Goal: Task Accomplishment & Management: Use online tool/utility

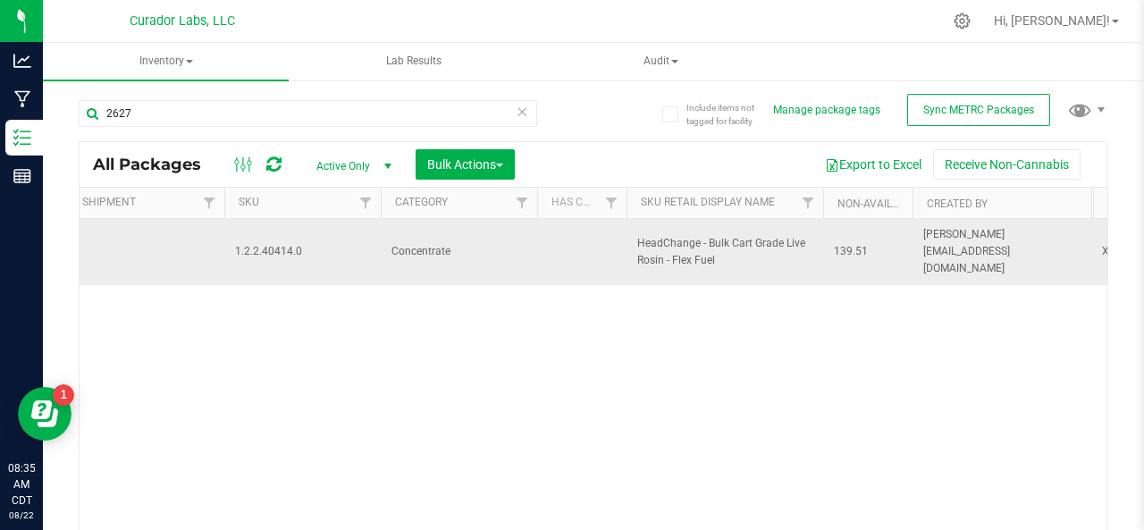
scroll to position [0, 3209]
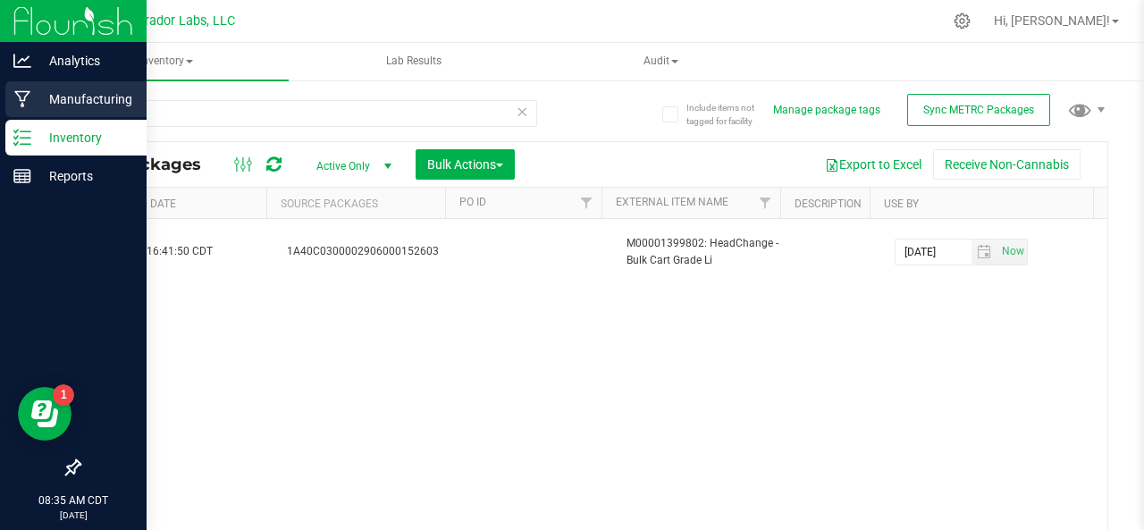
type input "2627"
click at [29, 96] on icon at bounding box center [22, 99] width 17 height 18
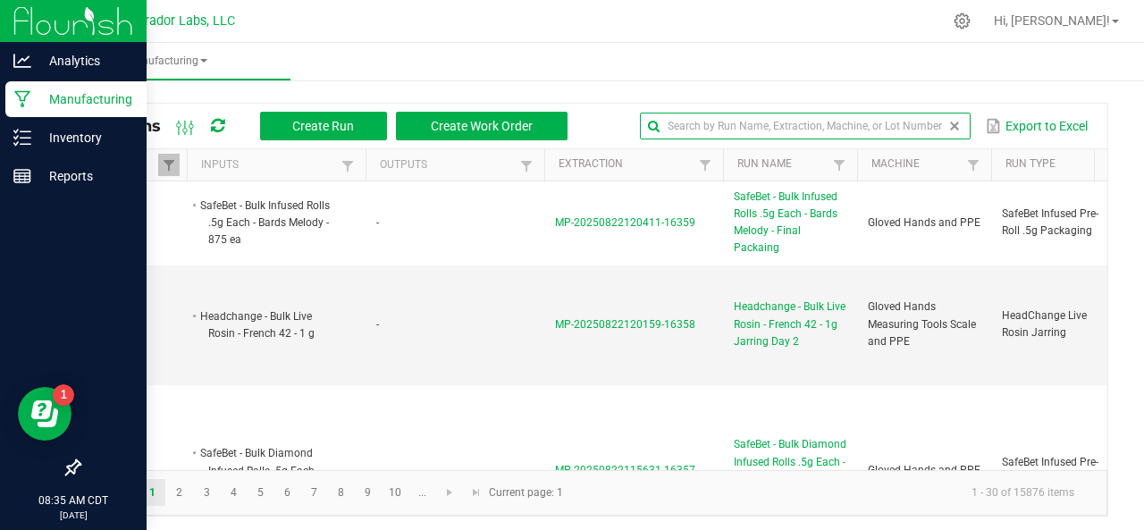
click at [922, 126] on input "text" at bounding box center [805, 126] width 331 height 27
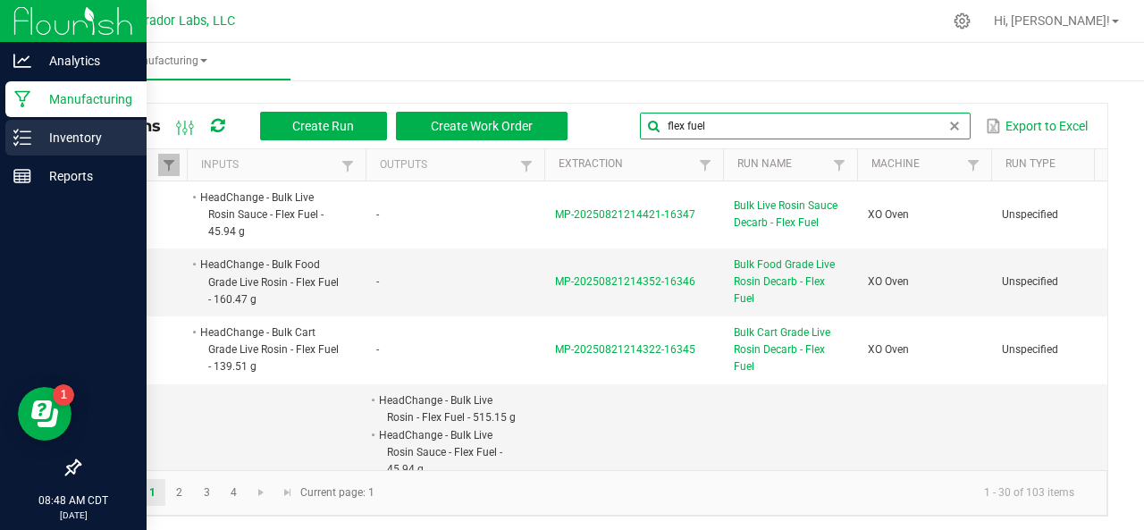
type input "flex fuel"
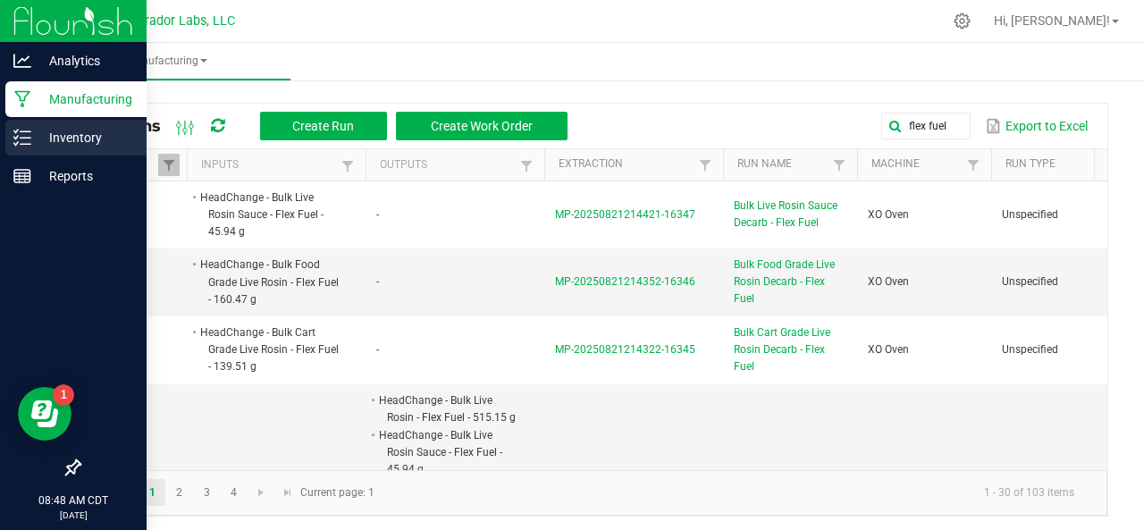
click at [23, 130] on icon at bounding box center [22, 138] width 18 height 18
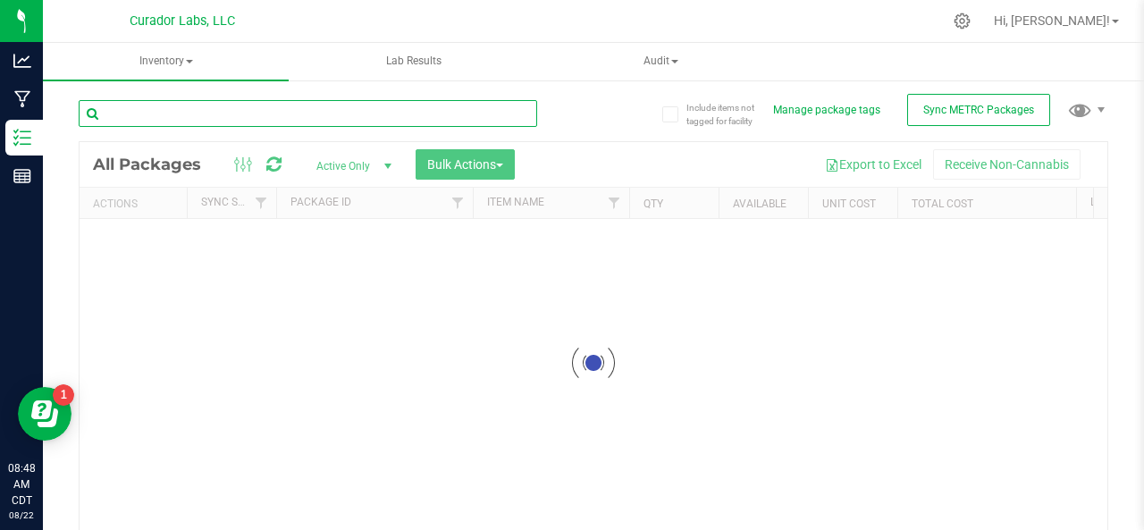
click at [281, 119] on input "text" at bounding box center [308, 113] width 459 height 27
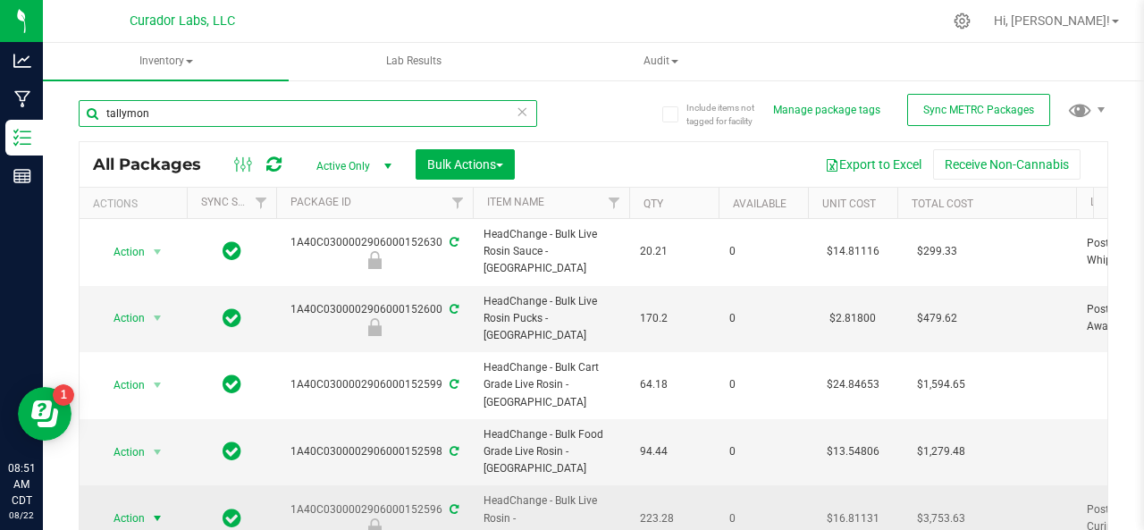
type input "tallymon"
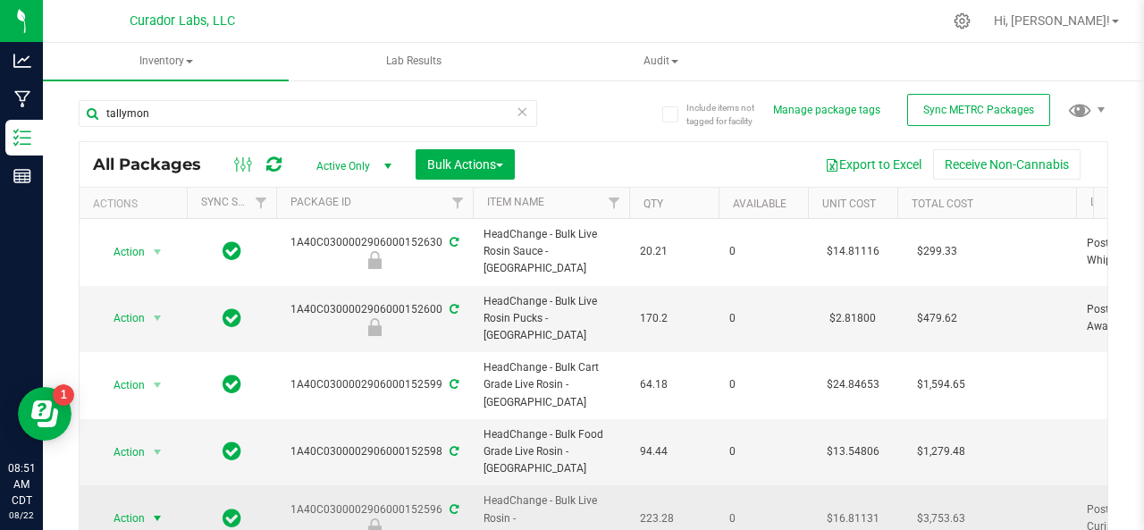
click at [124, 506] on span "Action" at bounding box center [121, 518] width 48 height 25
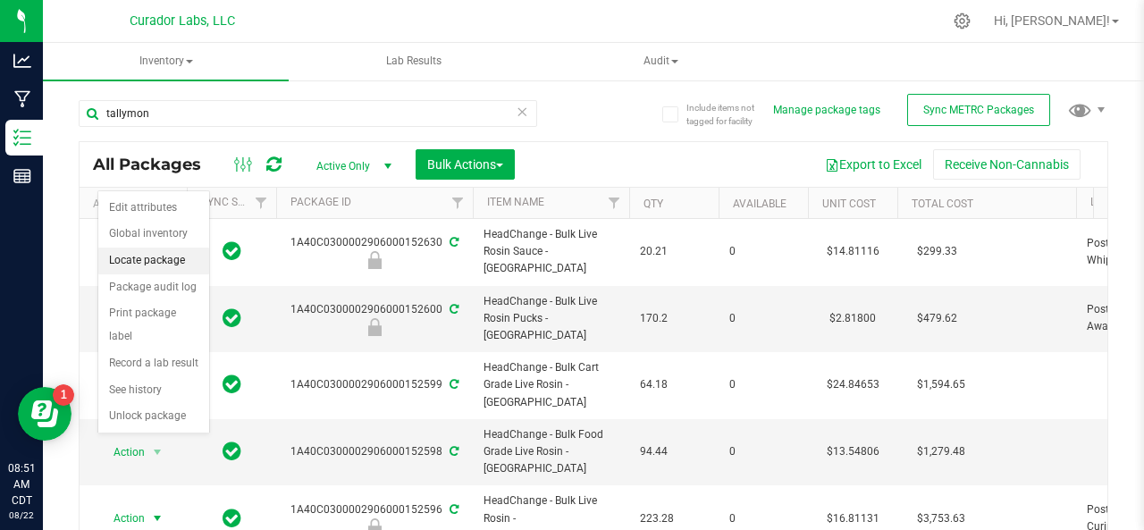
click at [130, 257] on li "Locate package" at bounding box center [153, 261] width 111 height 27
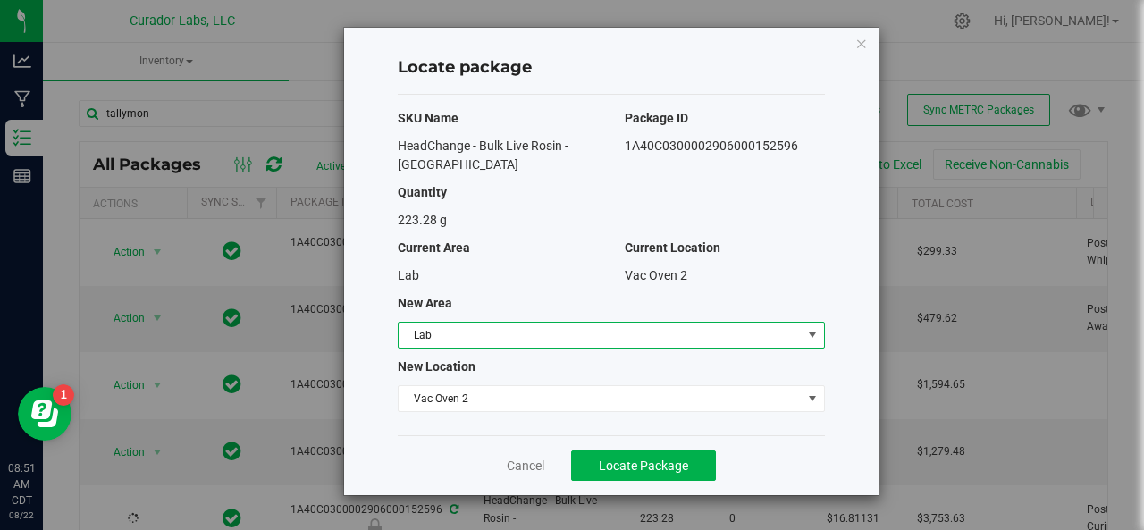
click at [451, 331] on span "Lab" at bounding box center [600, 335] width 403 height 25
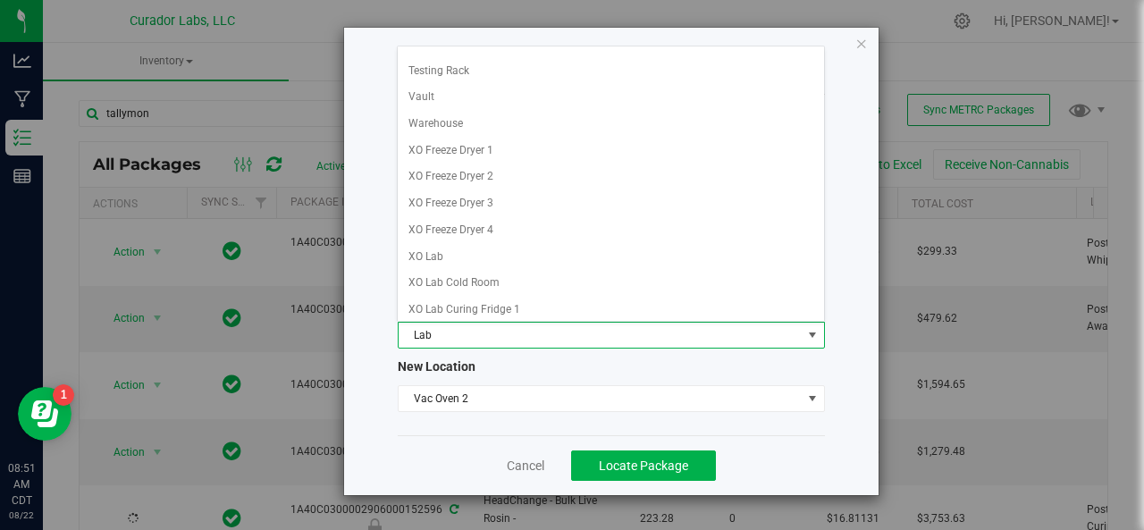
scroll to position [1653, 0]
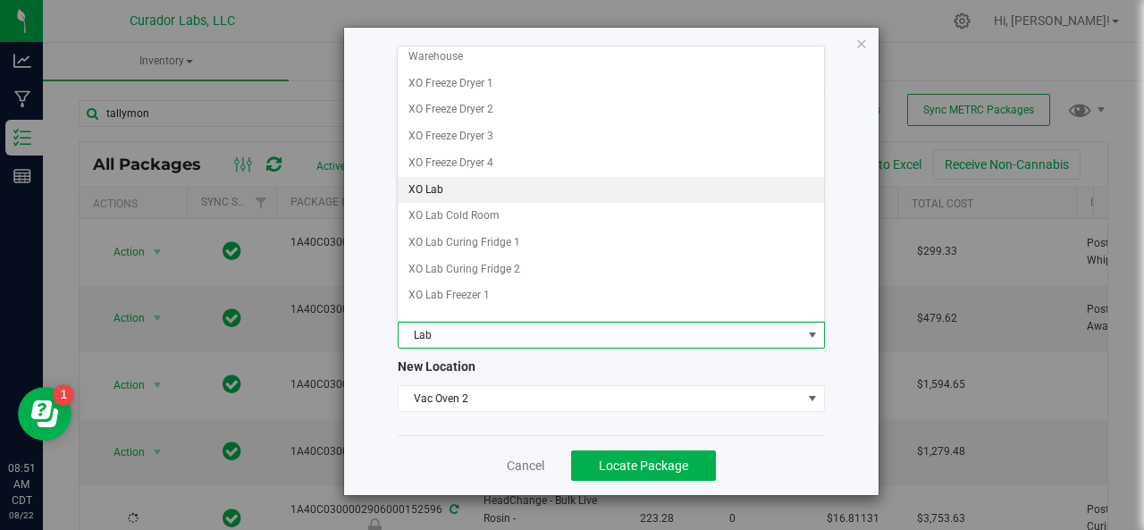
click at [439, 177] on li "XO Lab" at bounding box center [611, 190] width 426 height 27
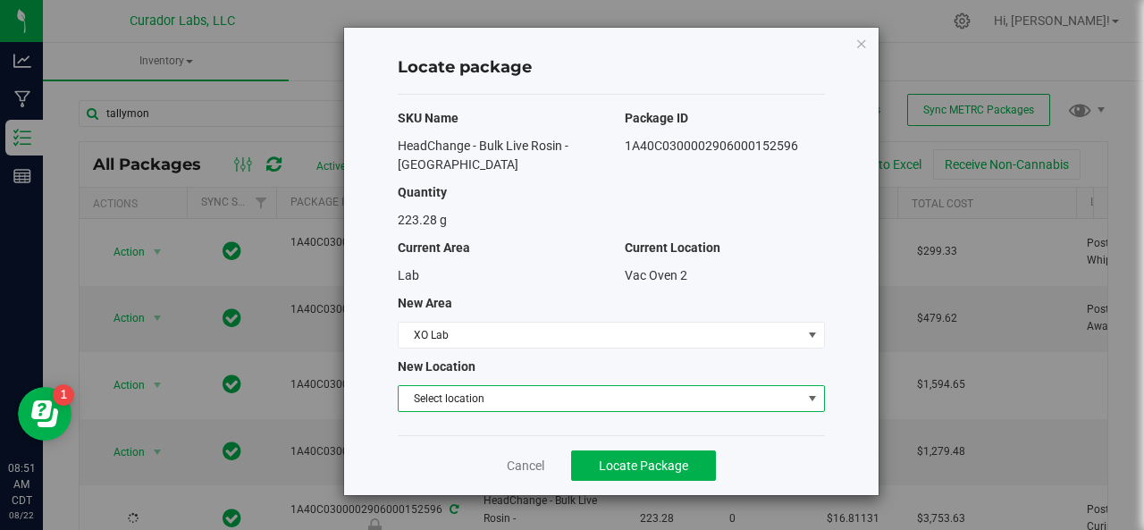
click at [456, 392] on span "Select location" at bounding box center [600, 398] width 403 height 25
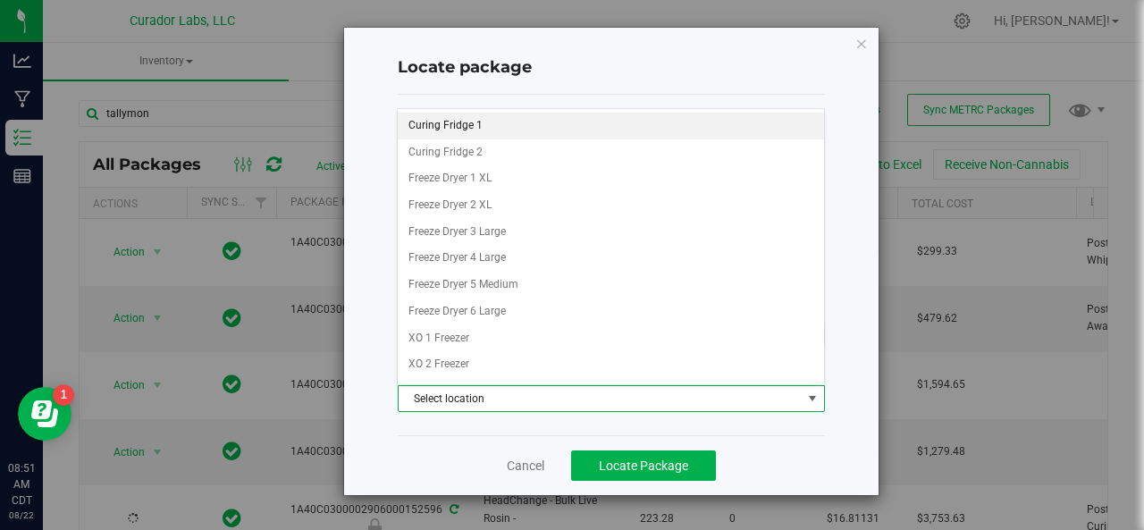
click at [448, 126] on li "Curing Fridge 1" at bounding box center [611, 126] width 426 height 27
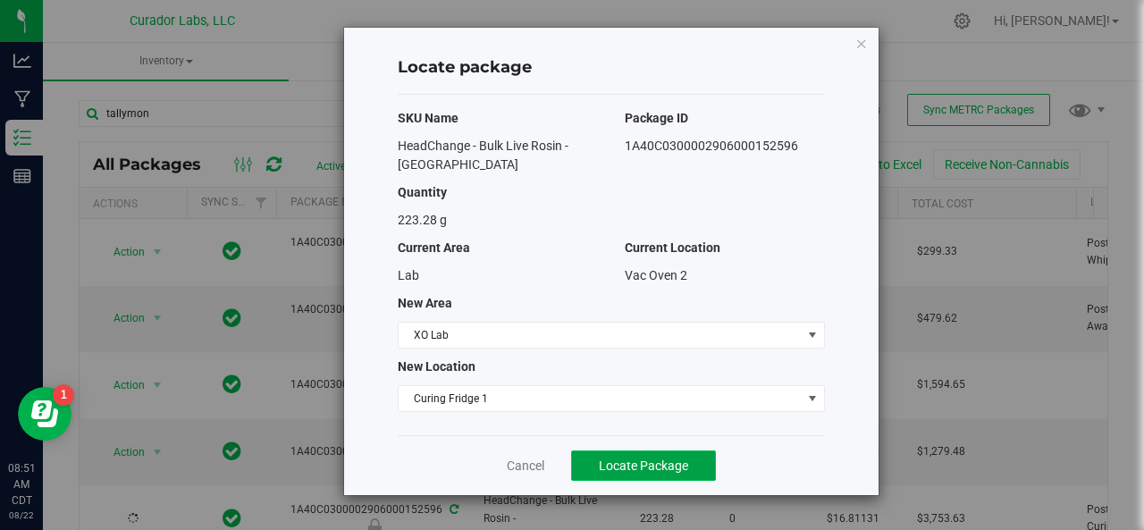
click at [611, 464] on span "Locate Package" at bounding box center [643, 466] width 89 height 14
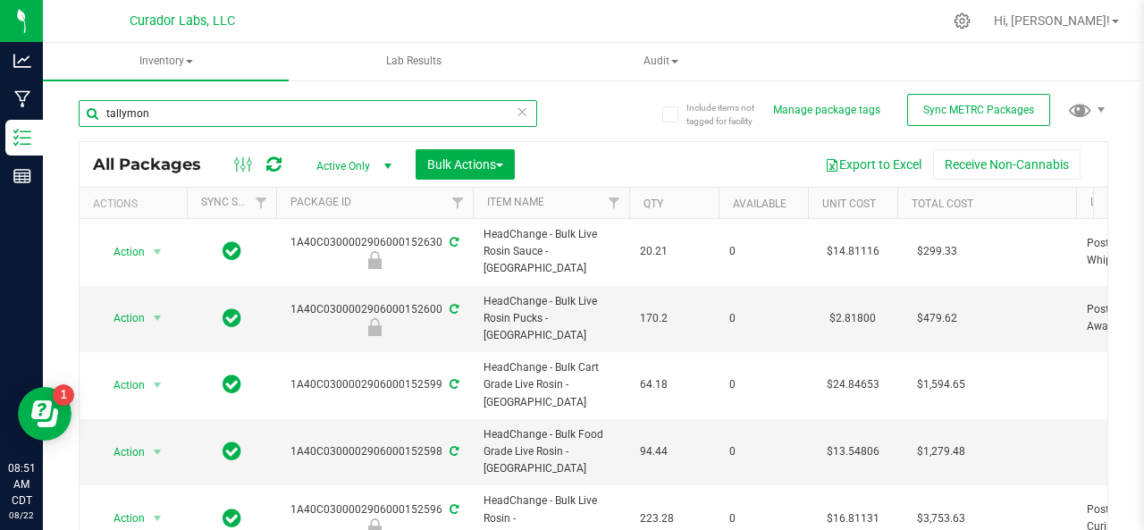
click at [233, 124] on input "tallymon" at bounding box center [308, 113] width 459 height 27
type input "t"
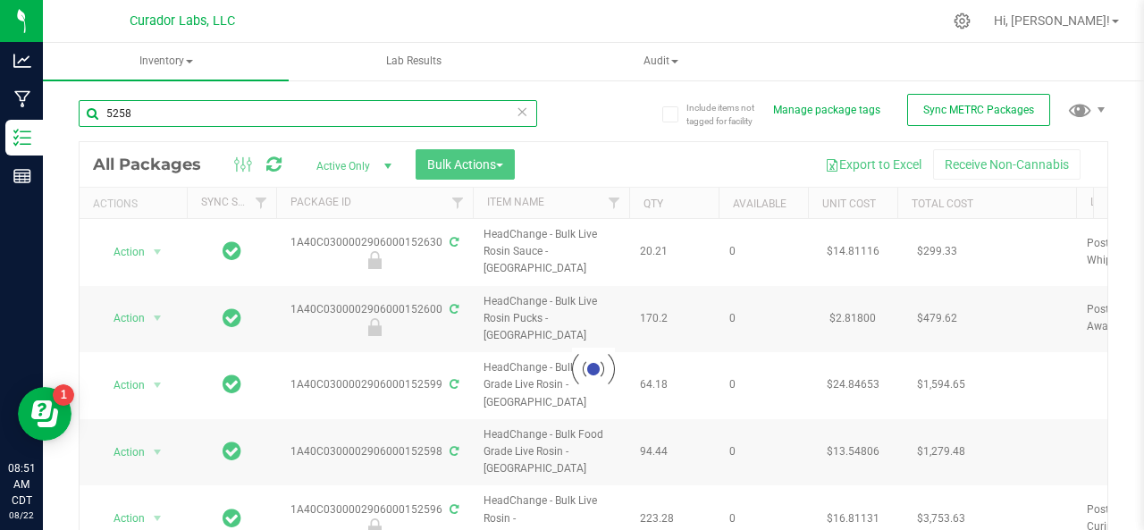
type input "52585"
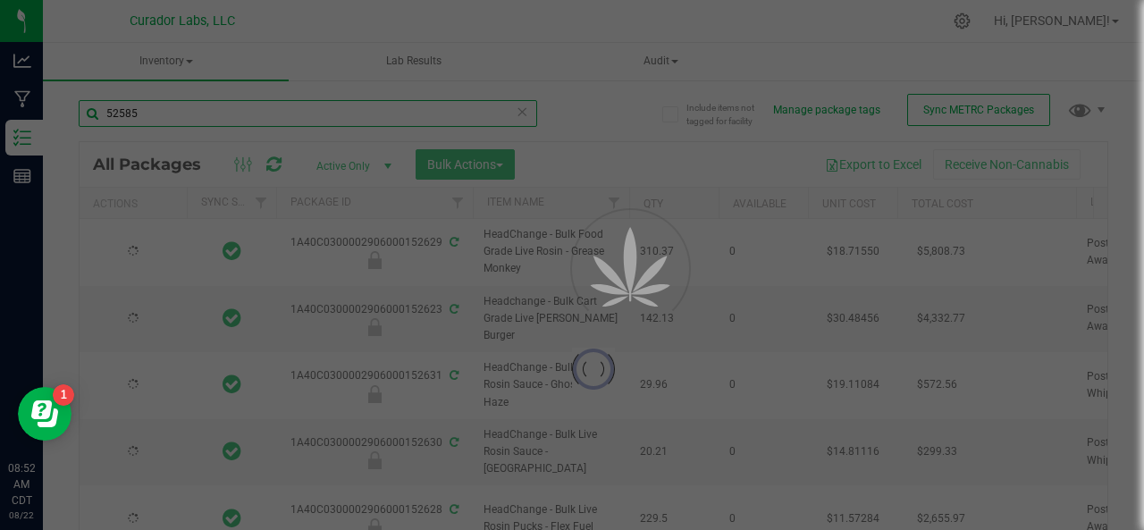
type input "[DATE]"
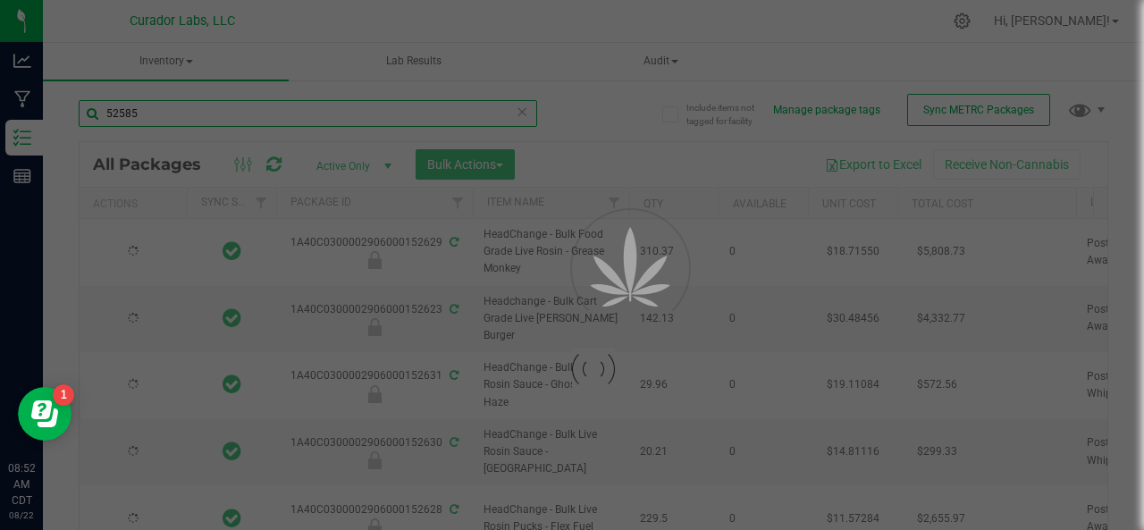
type input "[DATE]"
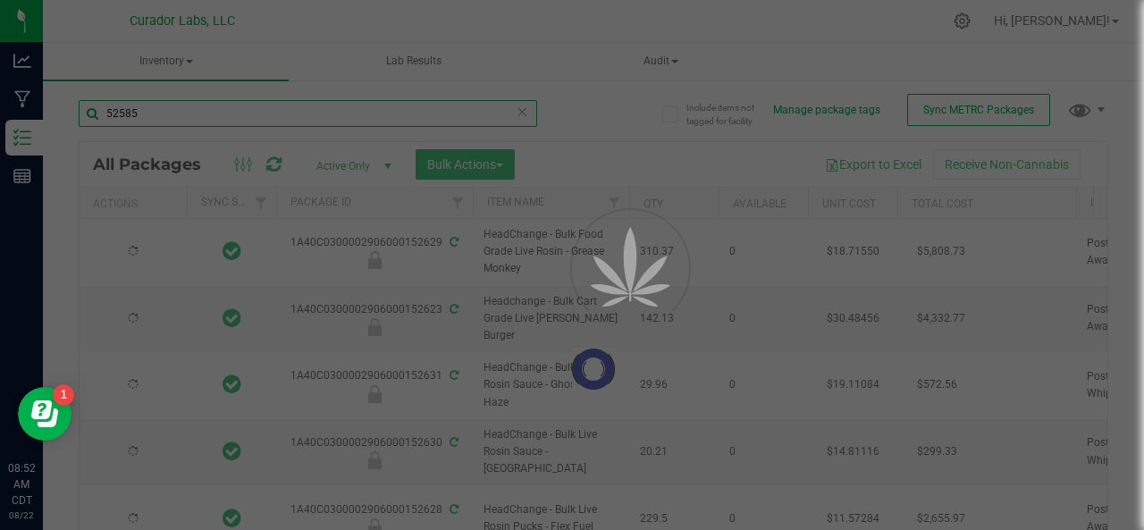
type input "[DATE]"
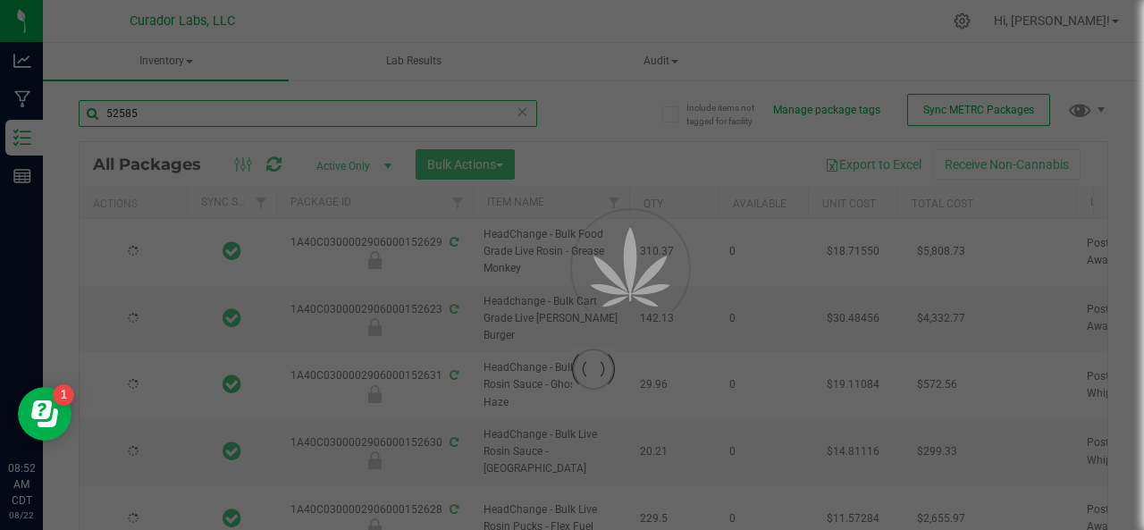
type input "[DATE]"
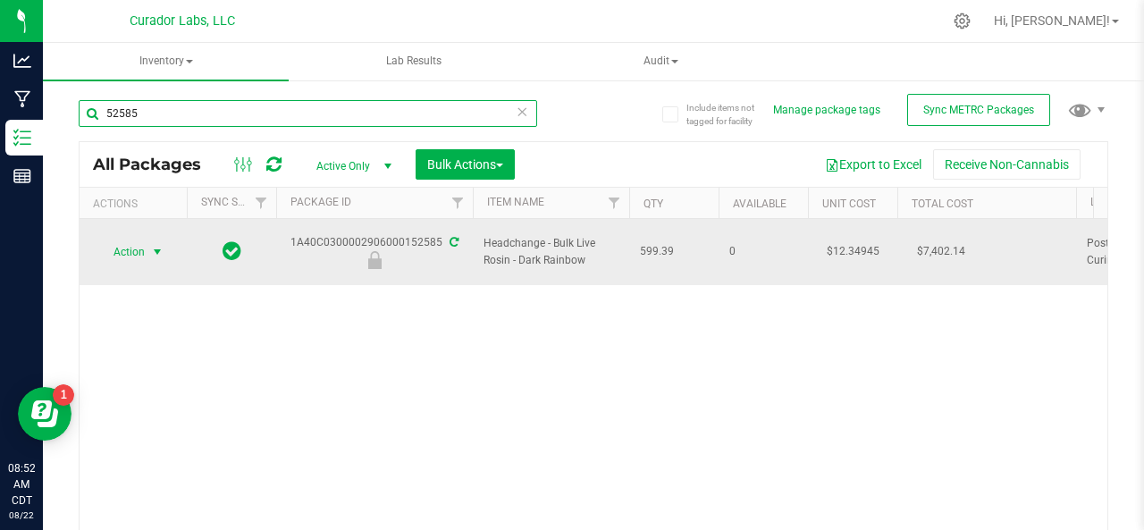
type input "52585"
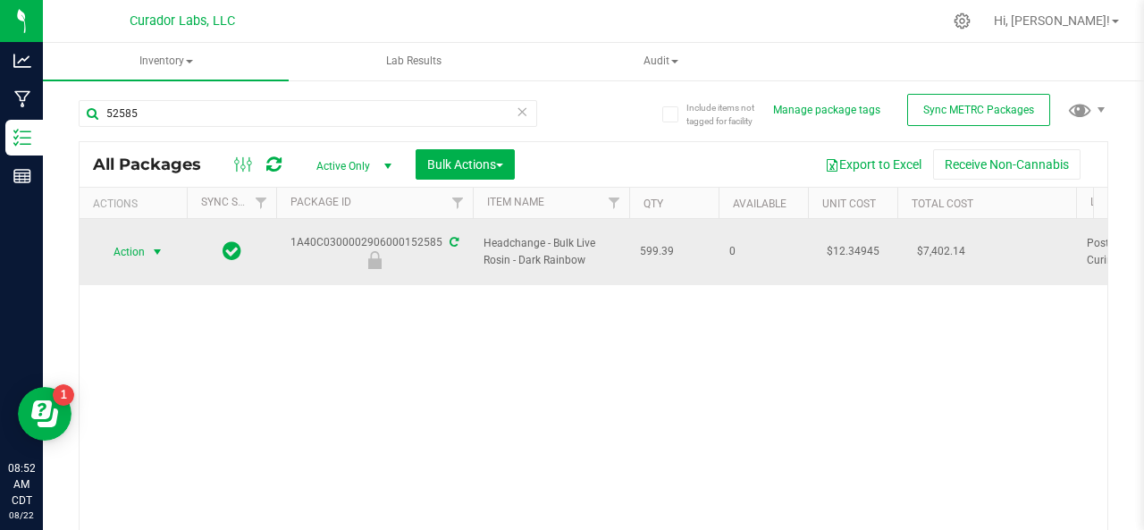
click at [131, 240] on span "Action" at bounding box center [121, 252] width 48 height 25
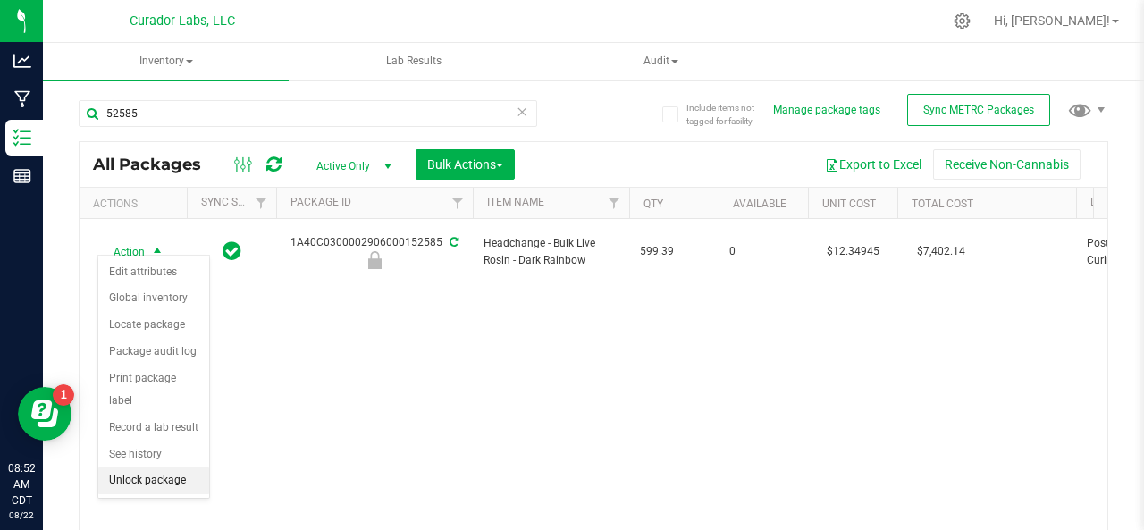
click at [132, 480] on li "Unlock package" at bounding box center [153, 481] width 111 height 27
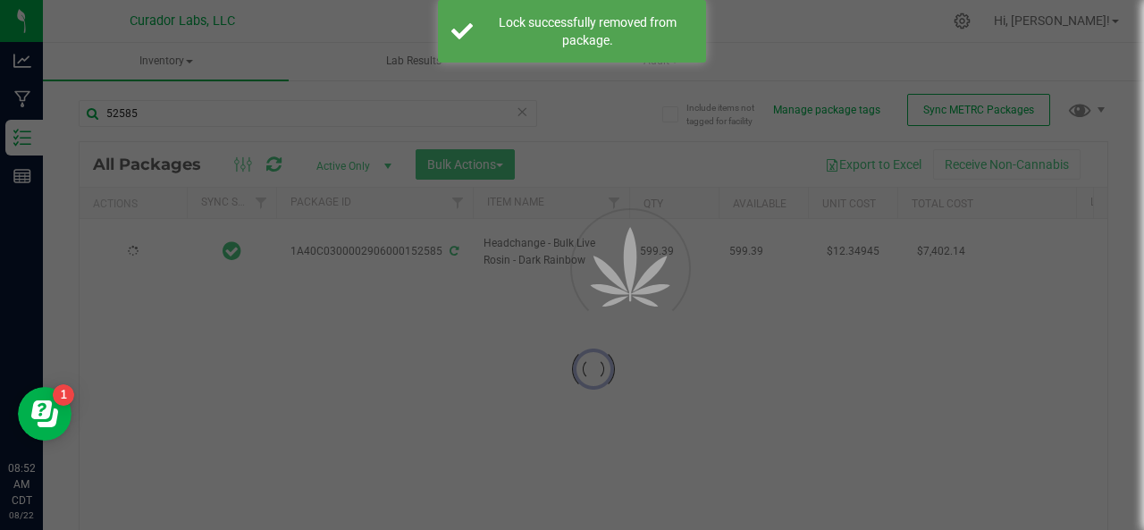
type input "[DATE]"
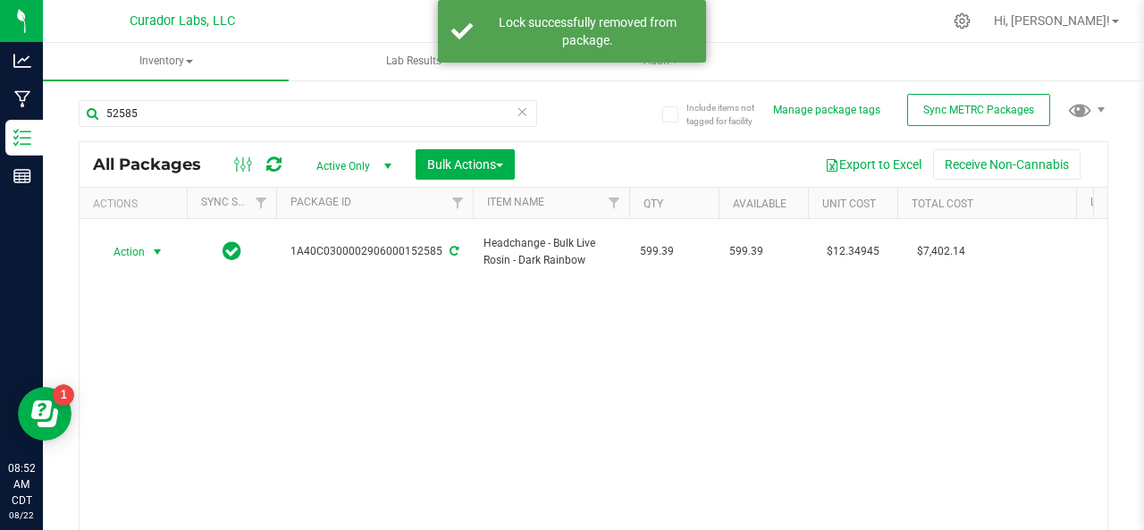
click at [127, 242] on span "Action" at bounding box center [121, 252] width 48 height 25
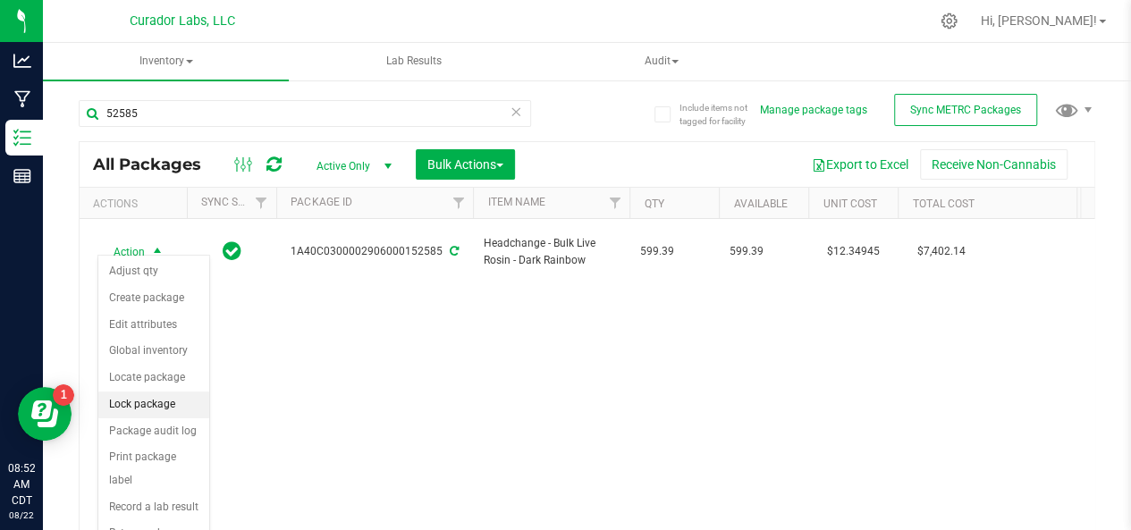
click at [127, 401] on li "Lock package" at bounding box center [153, 405] width 111 height 27
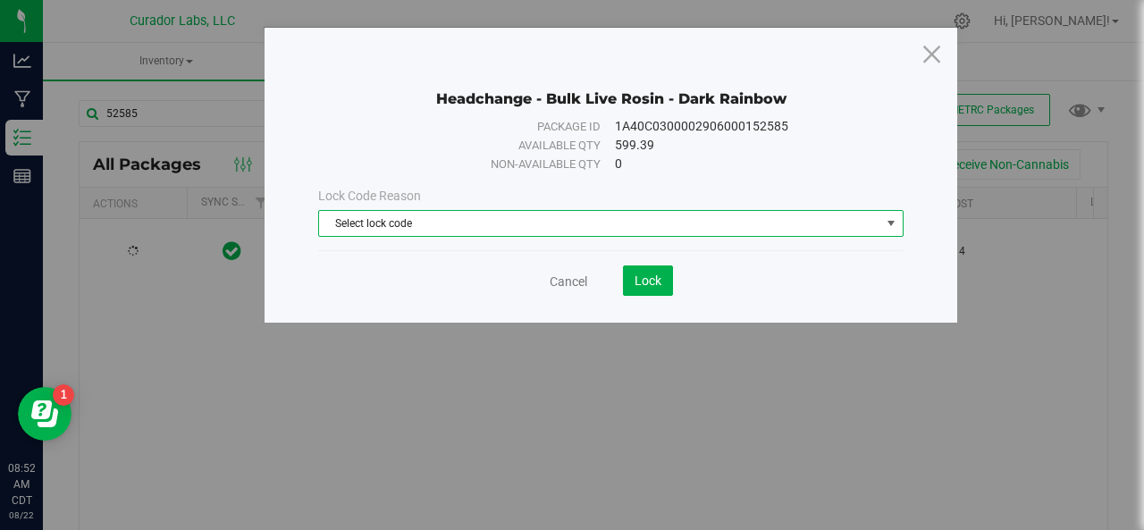
click at [485, 219] on span "Select lock code" at bounding box center [599, 223] width 561 height 25
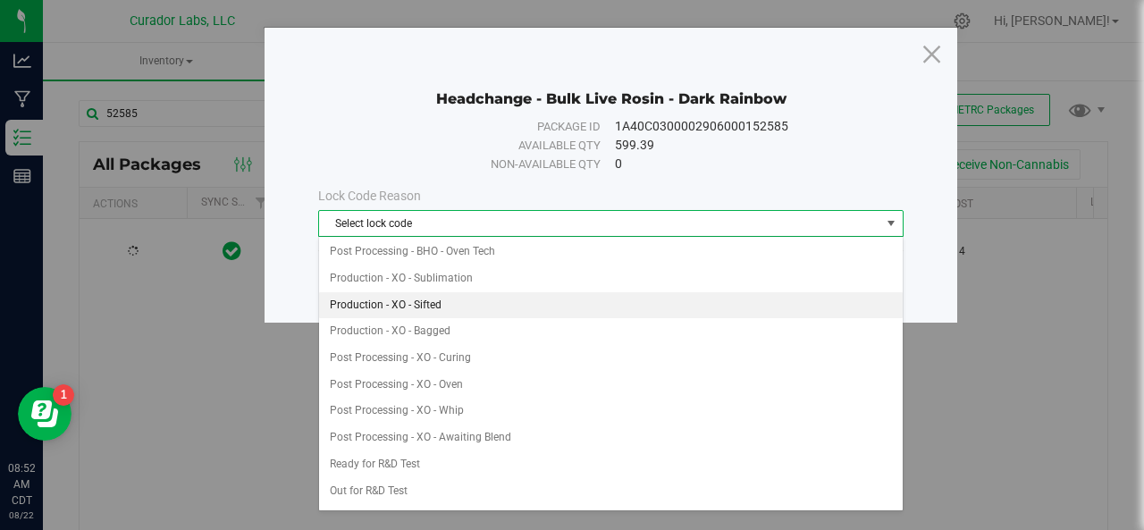
scroll to position [386, 0]
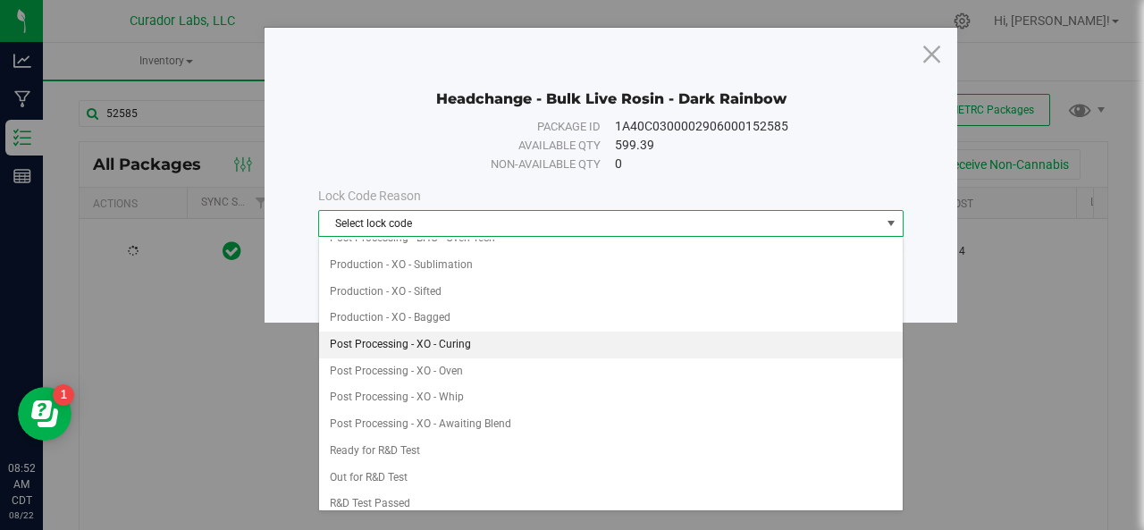
click at [409, 334] on li "Post Processing - XO - Curing" at bounding box center [611, 345] width 585 height 27
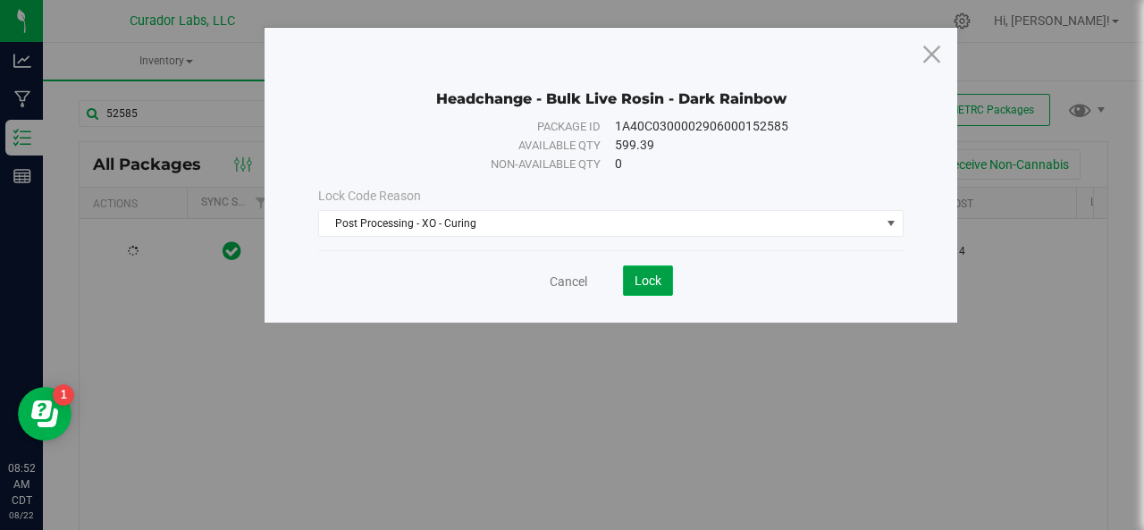
click at [653, 276] on span "Lock" at bounding box center [648, 281] width 27 height 14
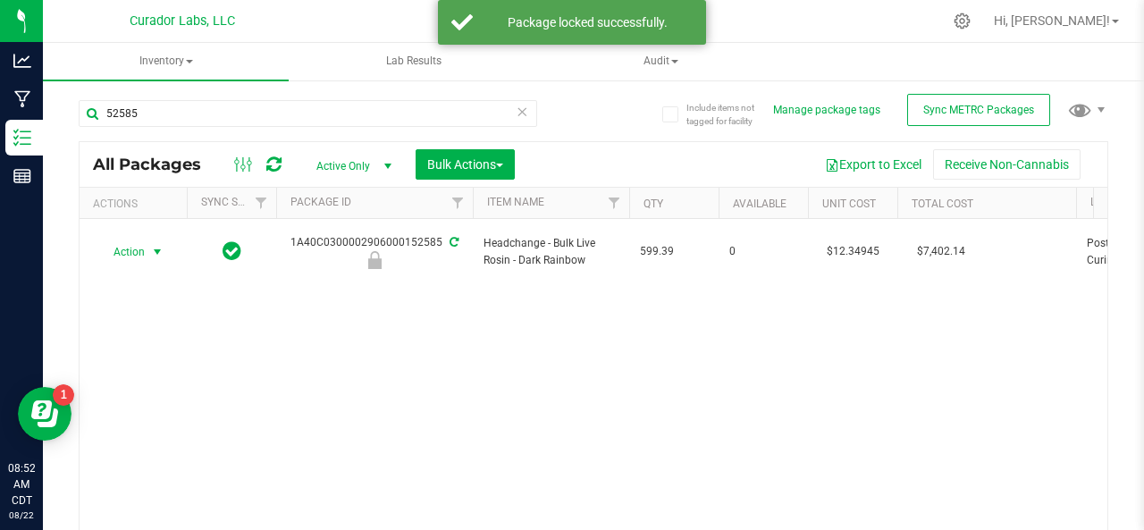
click at [122, 246] on span "Action" at bounding box center [121, 252] width 48 height 25
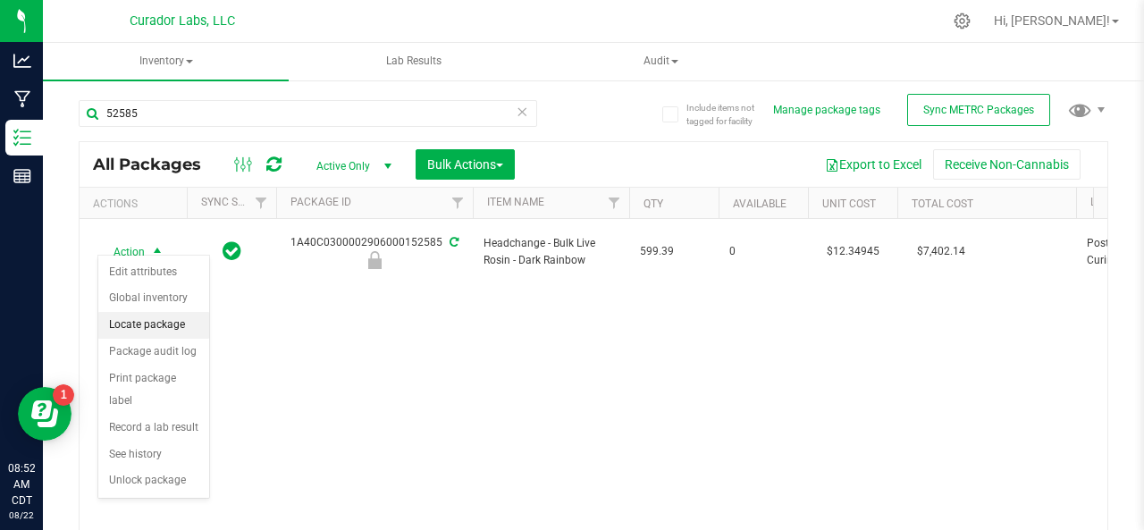
click at [139, 321] on li "Locate package" at bounding box center [153, 325] width 111 height 27
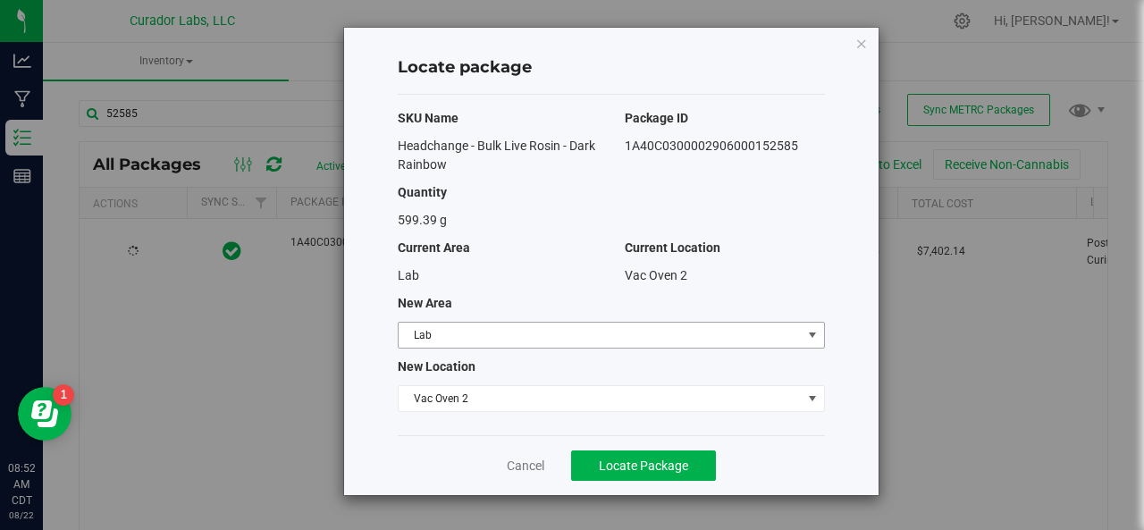
click at [451, 333] on span "Lab" at bounding box center [600, 335] width 403 height 25
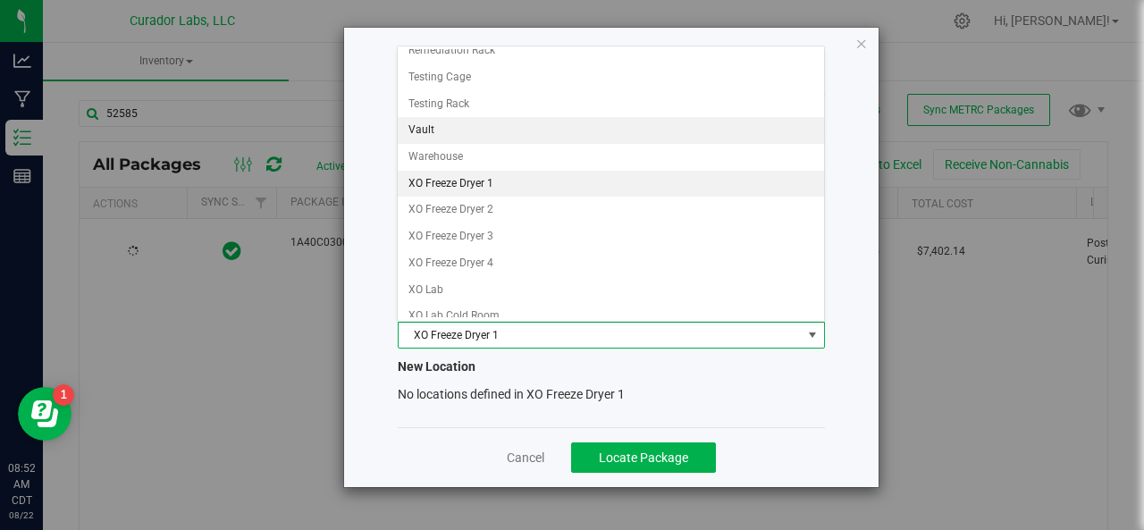
scroll to position [1566, 0]
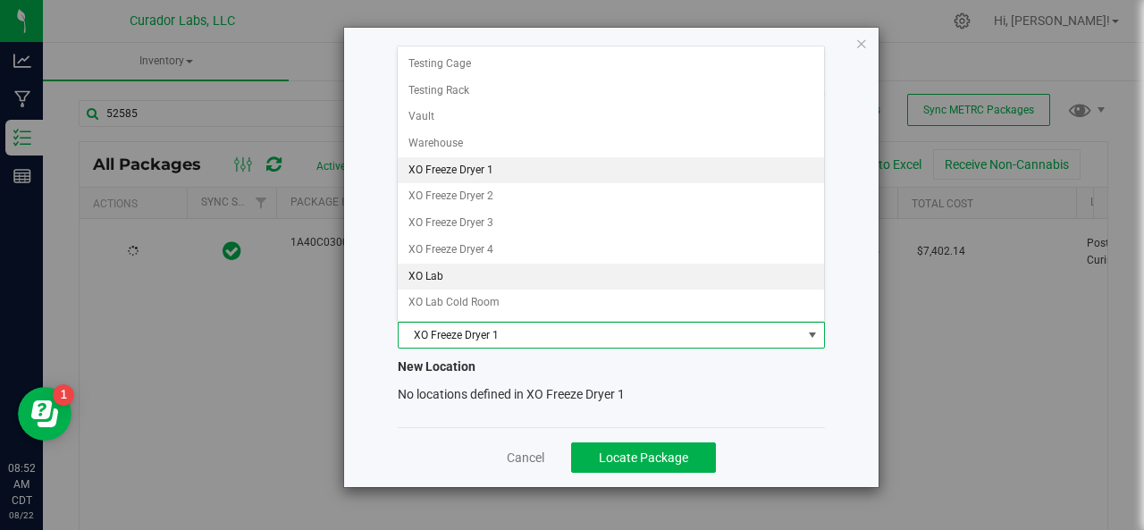
click at [446, 264] on li "XO Lab" at bounding box center [611, 277] width 426 height 27
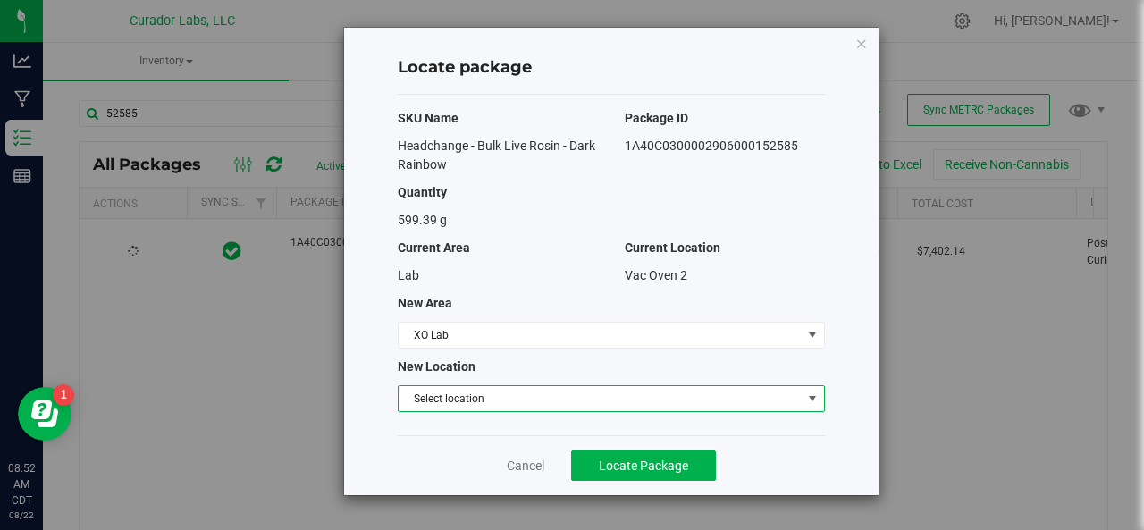
click at [465, 396] on span "Select location" at bounding box center [600, 398] width 403 height 25
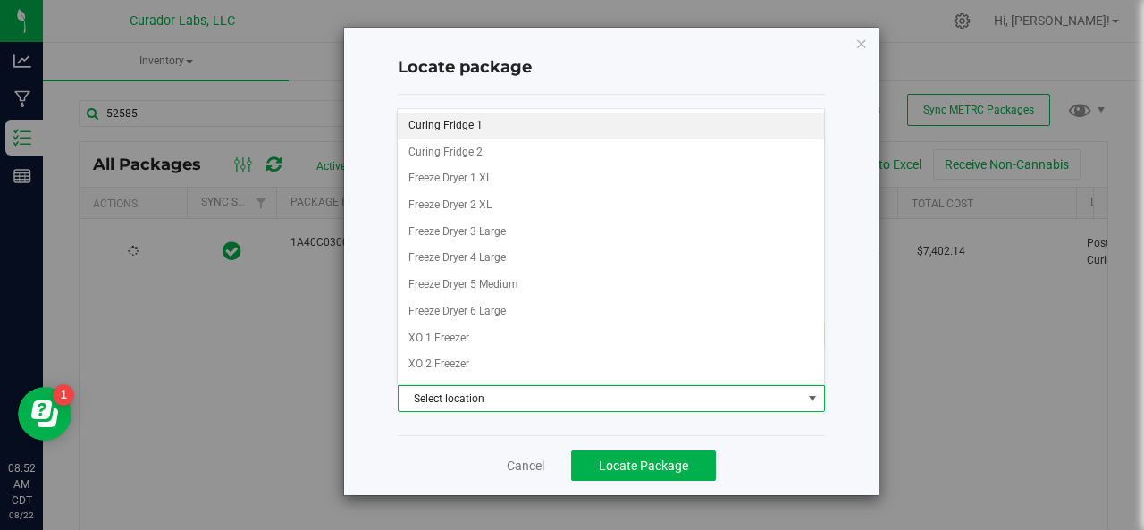
click at [454, 122] on li "Curing Fridge 1" at bounding box center [611, 126] width 426 height 27
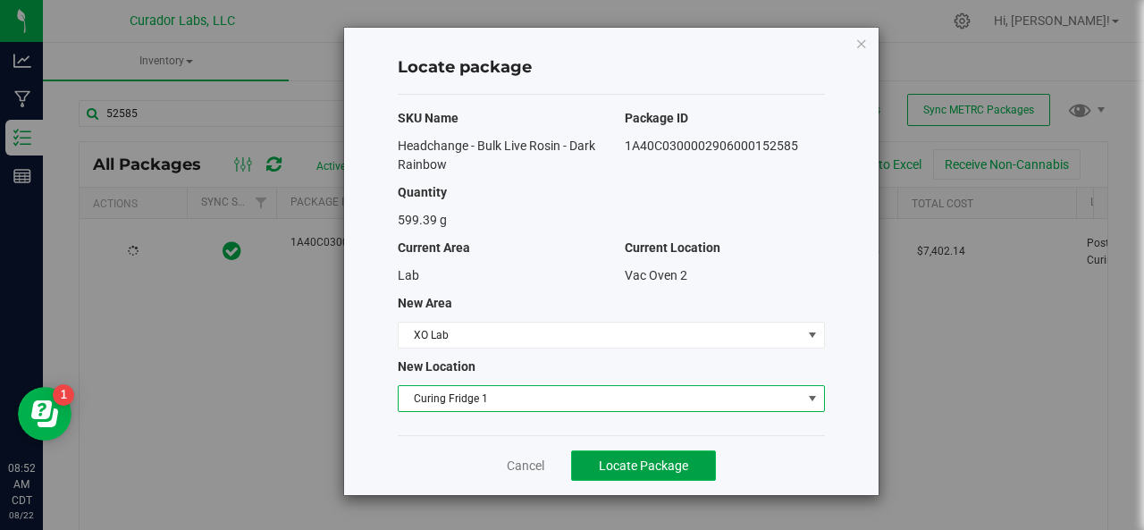
click at [652, 466] on span "Locate Package" at bounding box center [643, 466] width 89 height 14
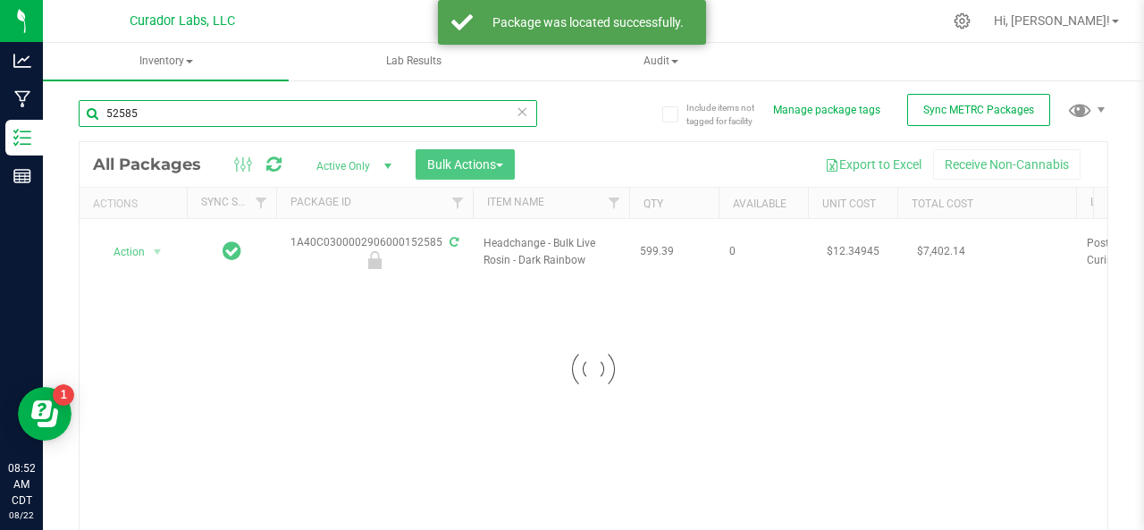
click at [186, 114] on input "52585" at bounding box center [308, 113] width 459 height 27
type input "5"
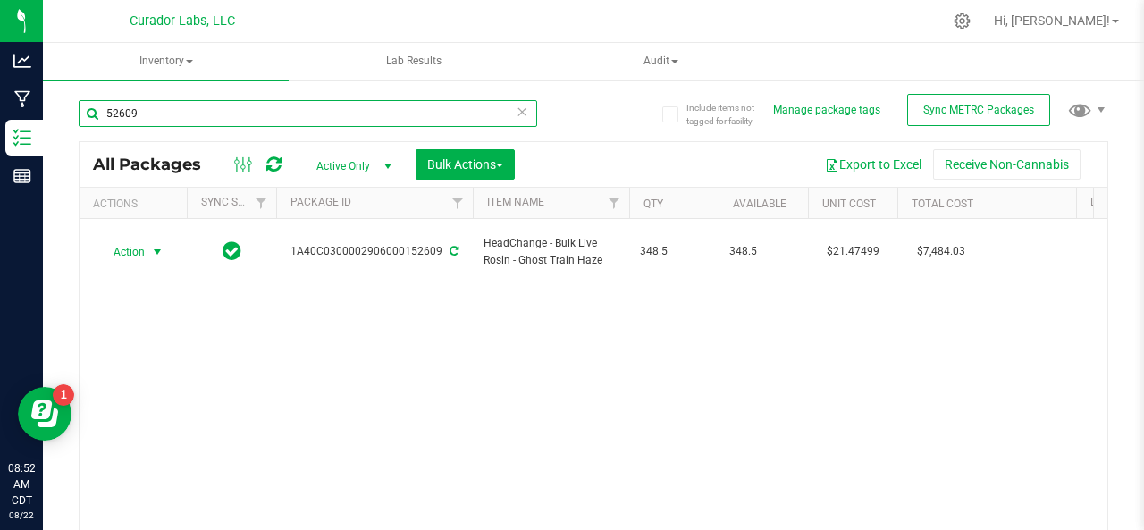
type input "52609"
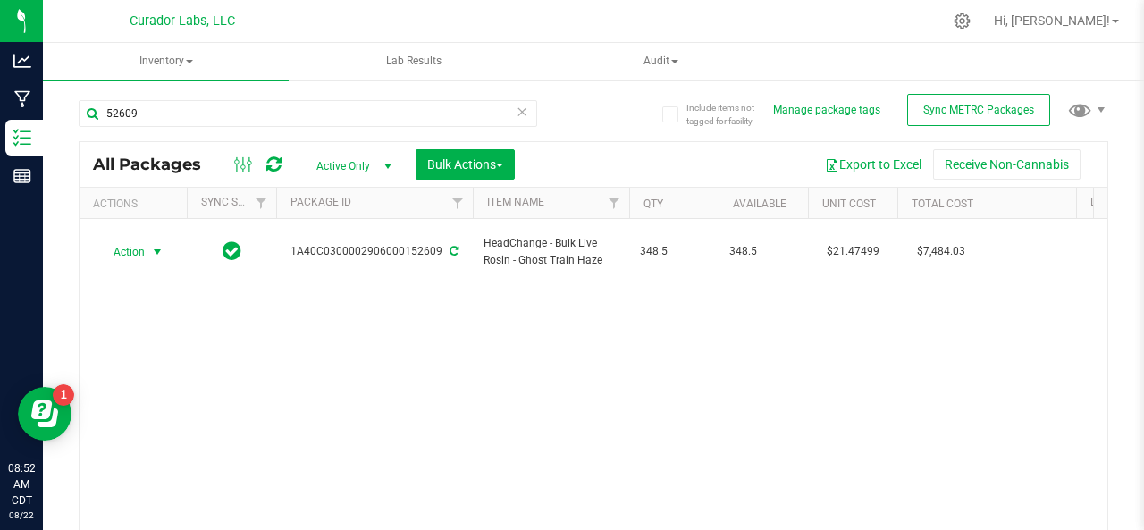
click at [123, 240] on span "Action" at bounding box center [121, 252] width 48 height 25
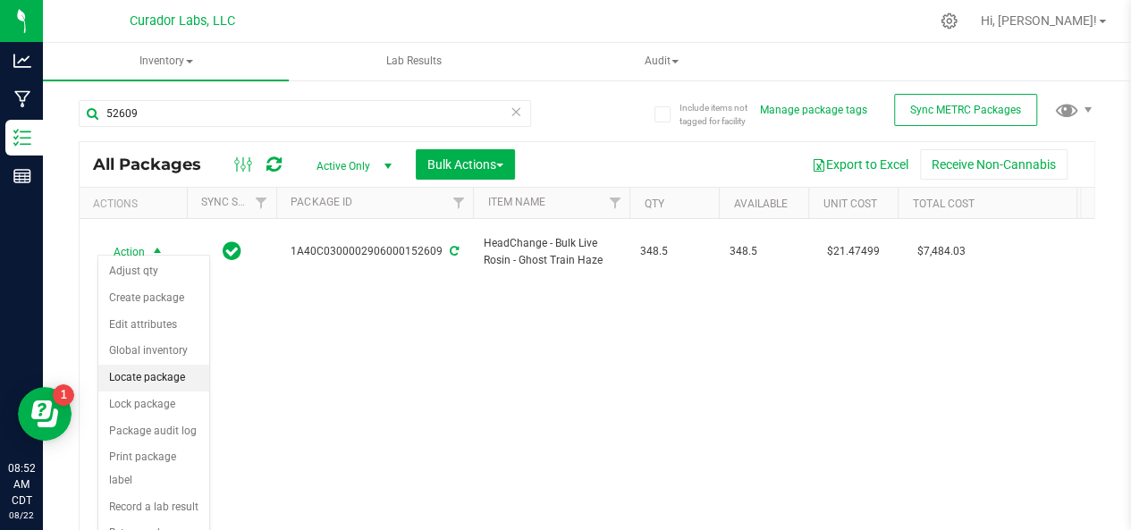
click at [138, 379] on li "Locate package" at bounding box center [153, 378] width 111 height 27
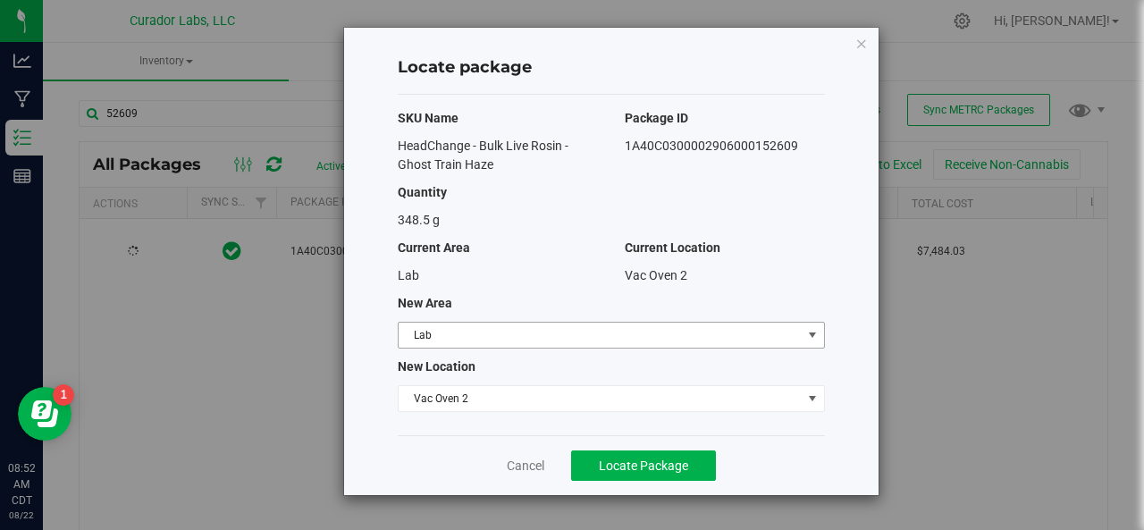
click at [423, 332] on span "Lab" at bounding box center [600, 335] width 403 height 25
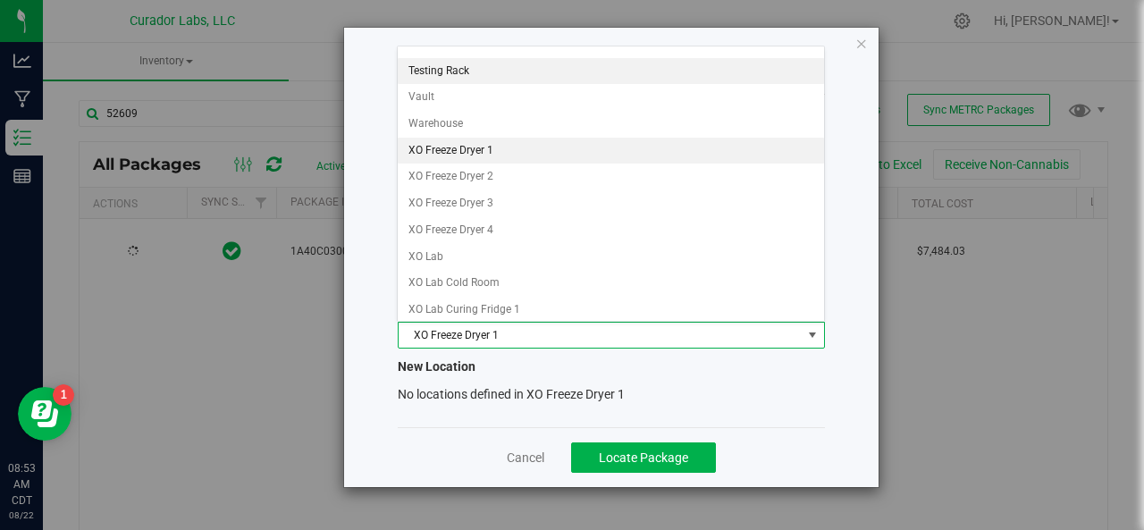
scroll to position [1591, 0]
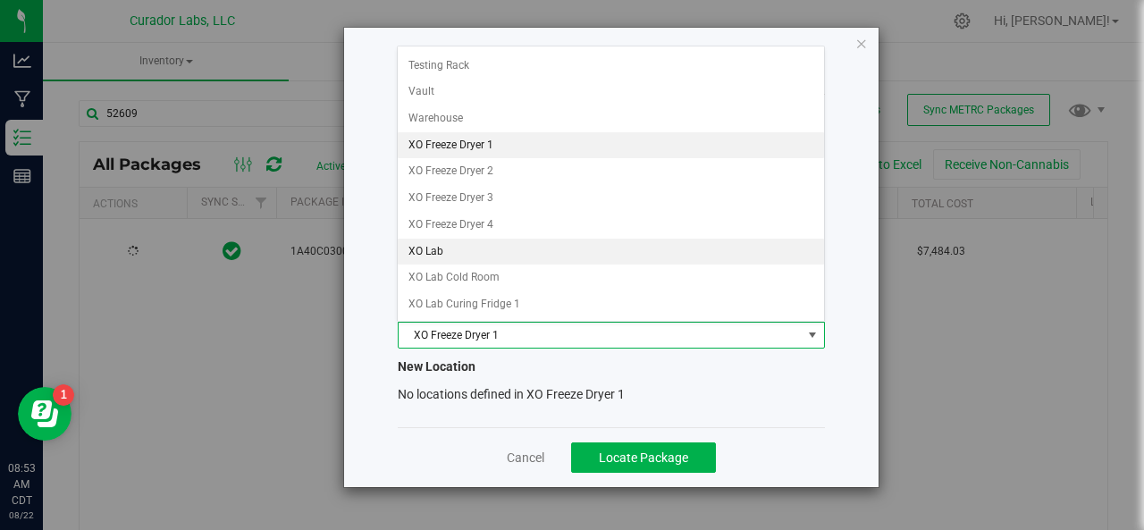
click at [434, 239] on li "XO Lab" at bounding box center [611, 252] width 426 height 27
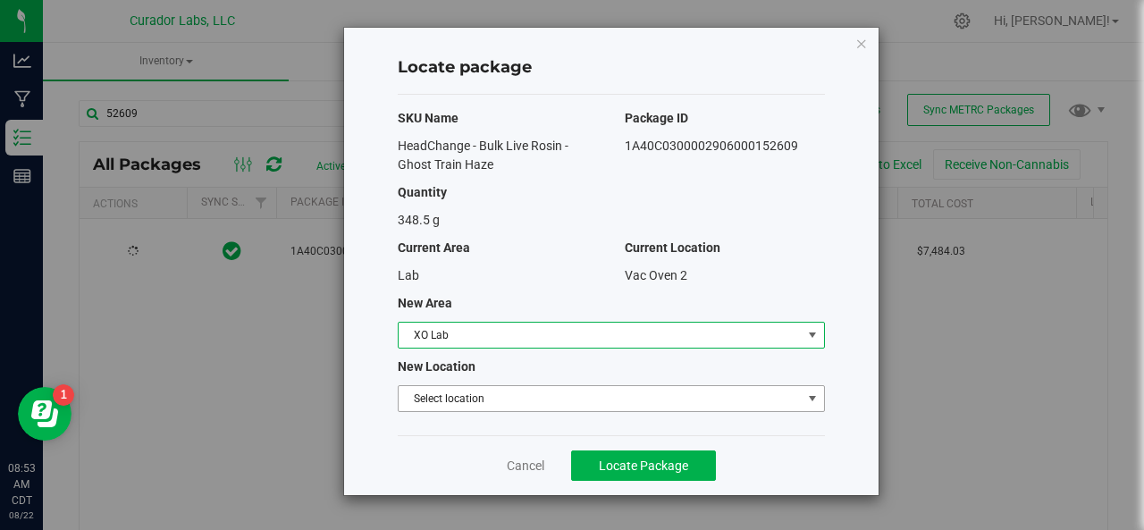
click at [599, 395] on span "Select location" at bounding box center [600, 398] width 403 height 25
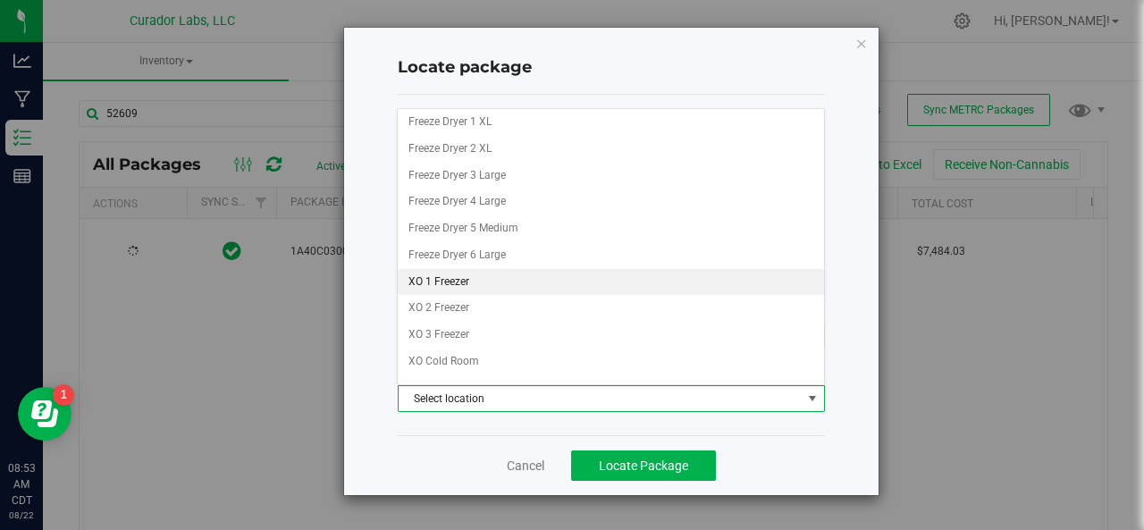
scroll to position [0, 0]
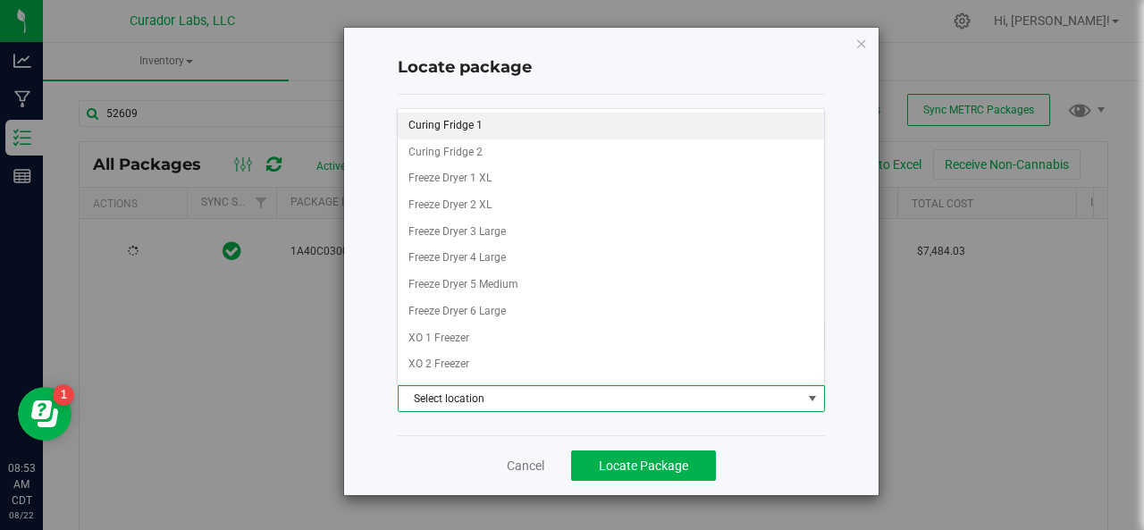
click at [468, 120] on li "Curing Fridge 1" at bounding box center [611, 126] width 426 height 27
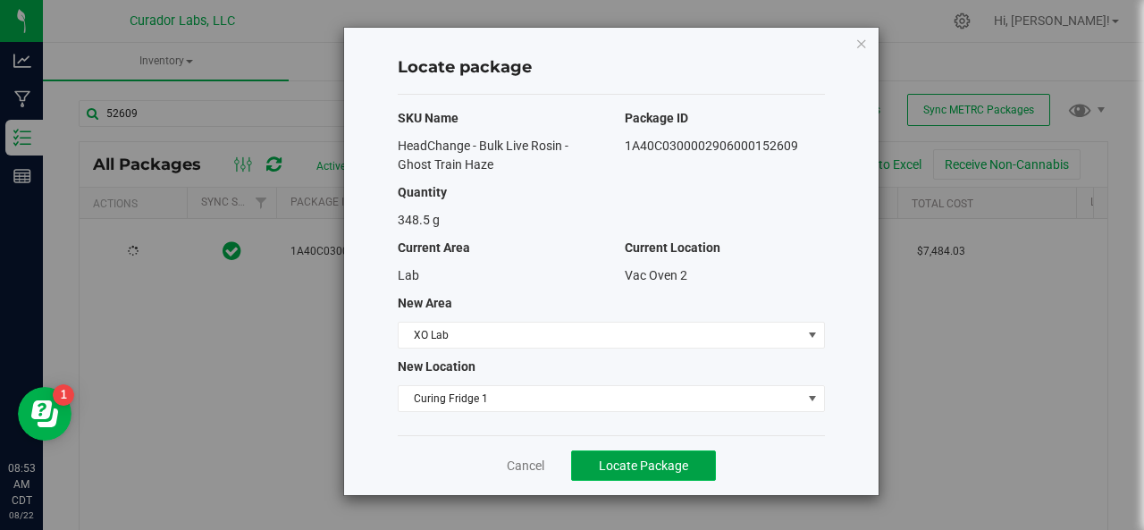
click at [624, 462] on span "Locate Package" at bounding box center [643, 466] width 89 height 14
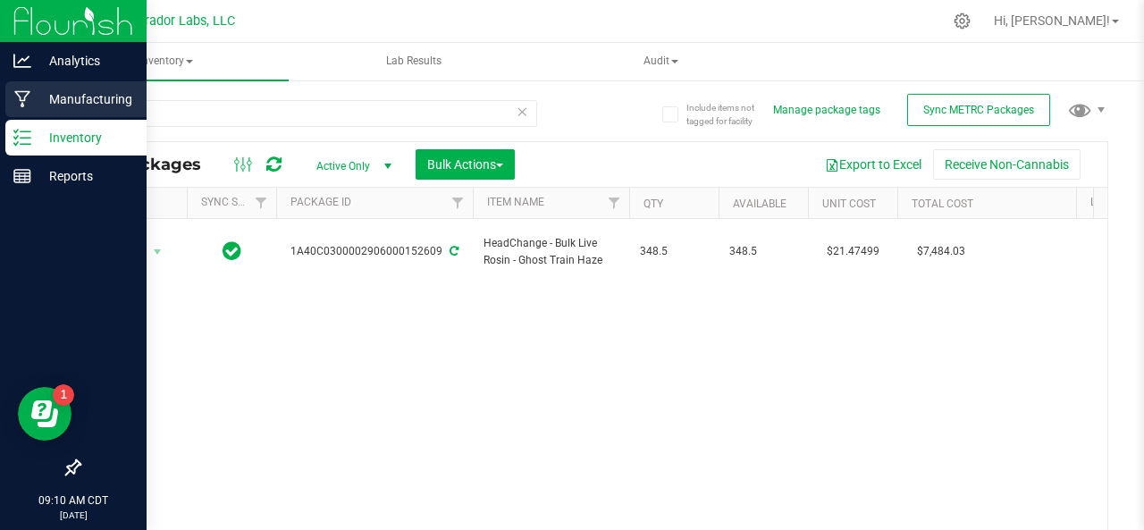
click at [43, 103] on p "Manufacturing" at bounding box center [84, 99] width 107 height 21
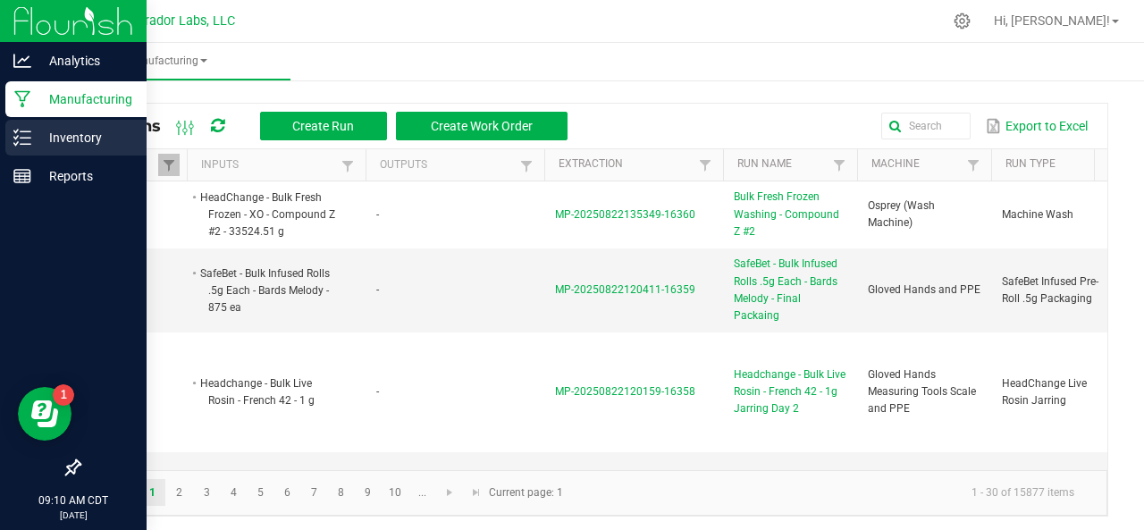
click at [98, 135] on p "Inventory" at bounding box center [84, 137] width 107 height 21
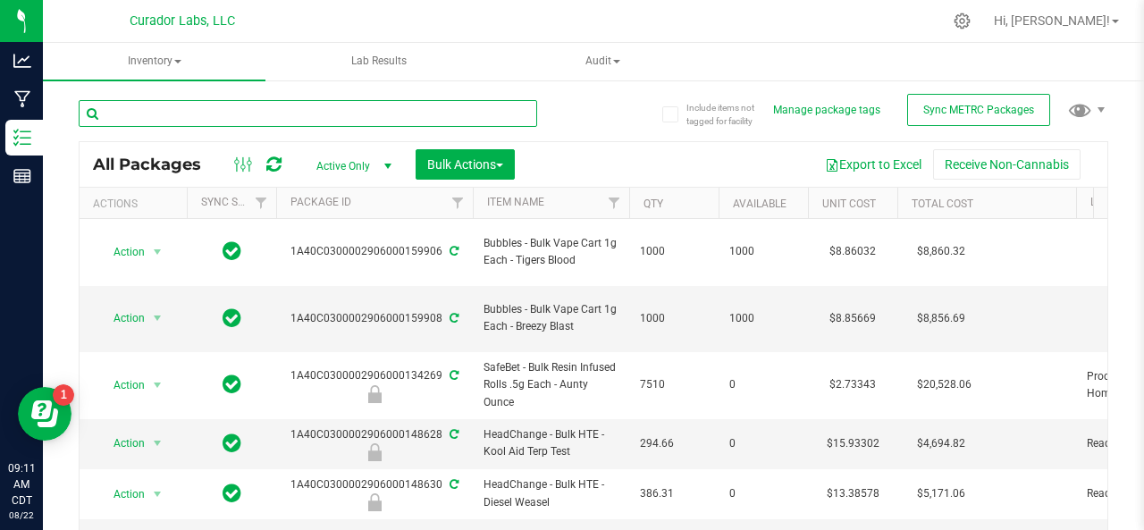
click at [132, 105] on input "text" at bounding box center [308, 113] width 459 height 27
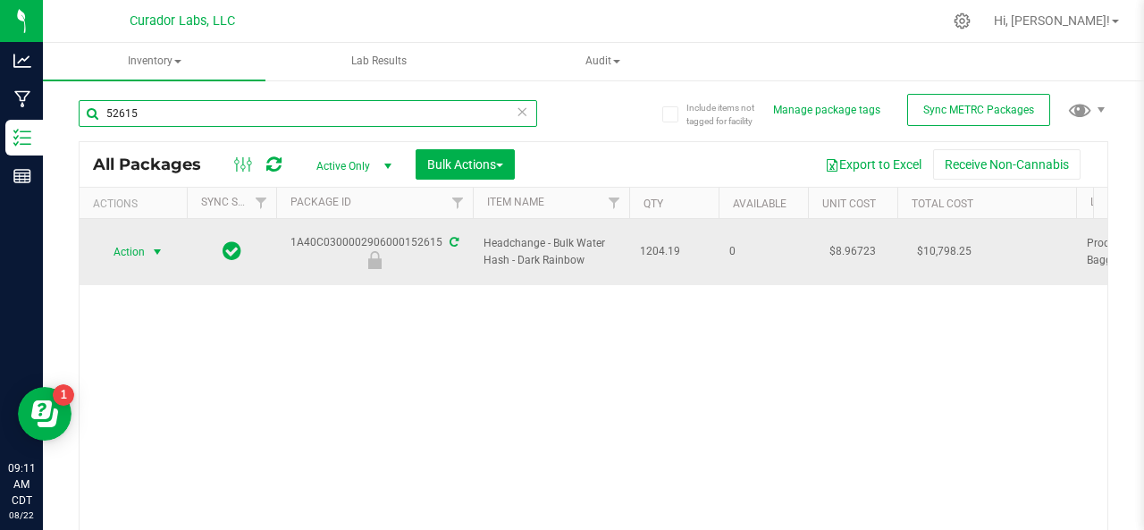
type input "52615"
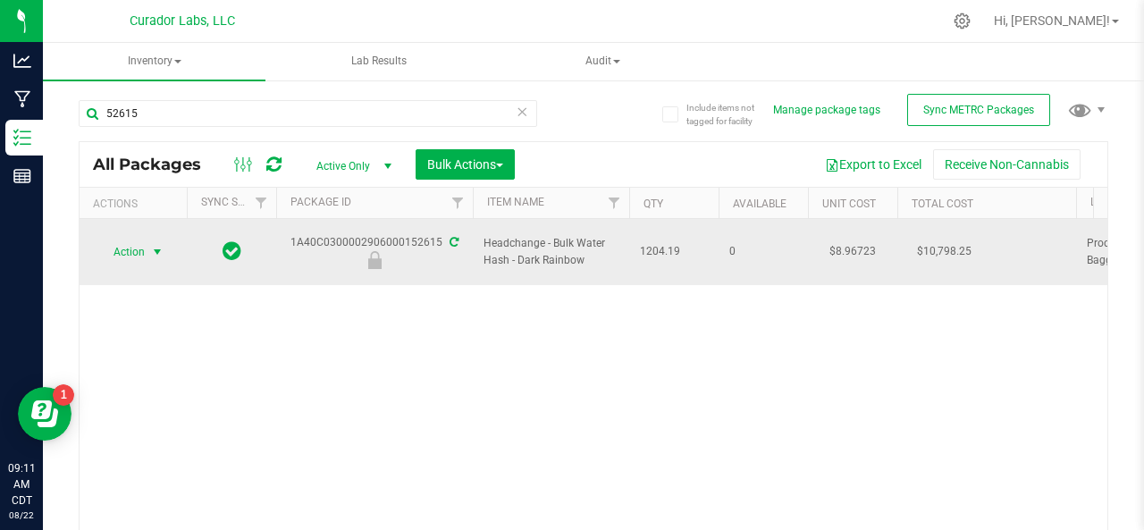
click at [121, 240] on span "Action" at bounding box center [121, 252] width 48 height 25
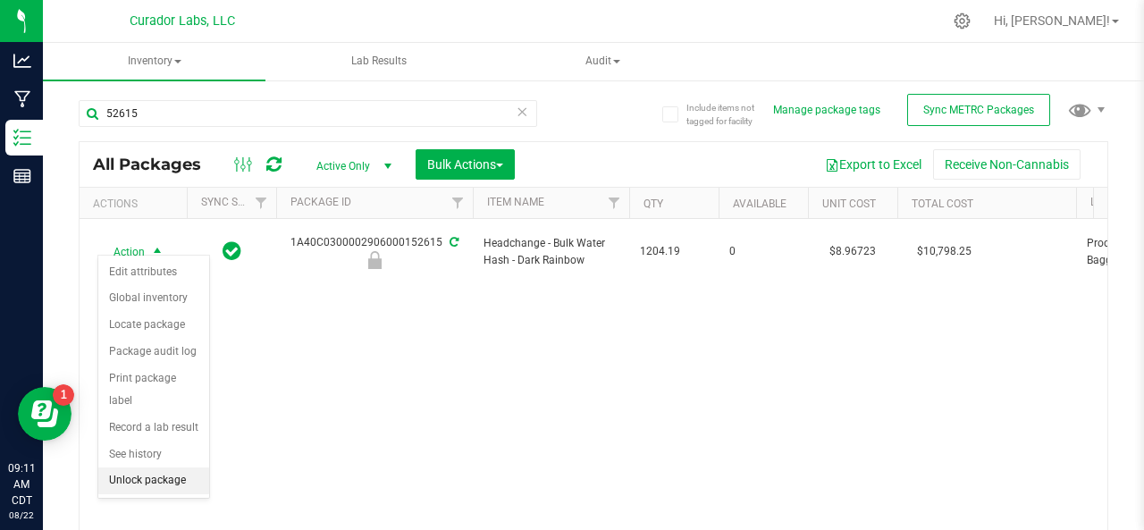
click at [132, 468] on li "Unlock package" at bounding box center [153, 481] width 111 height 27
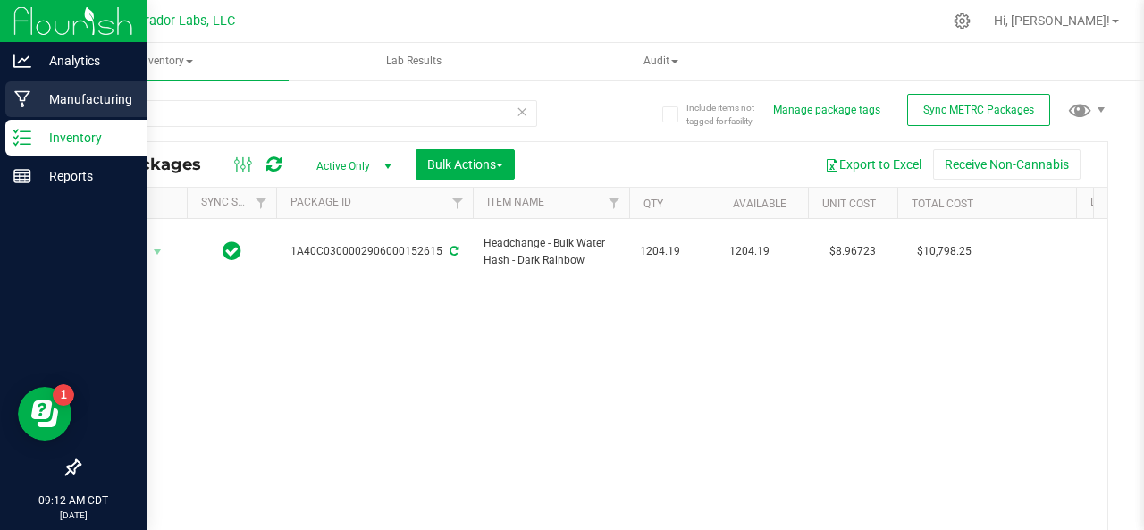
click at [21, 95] on icon at bounding box center [22, 99] width 17 height 18
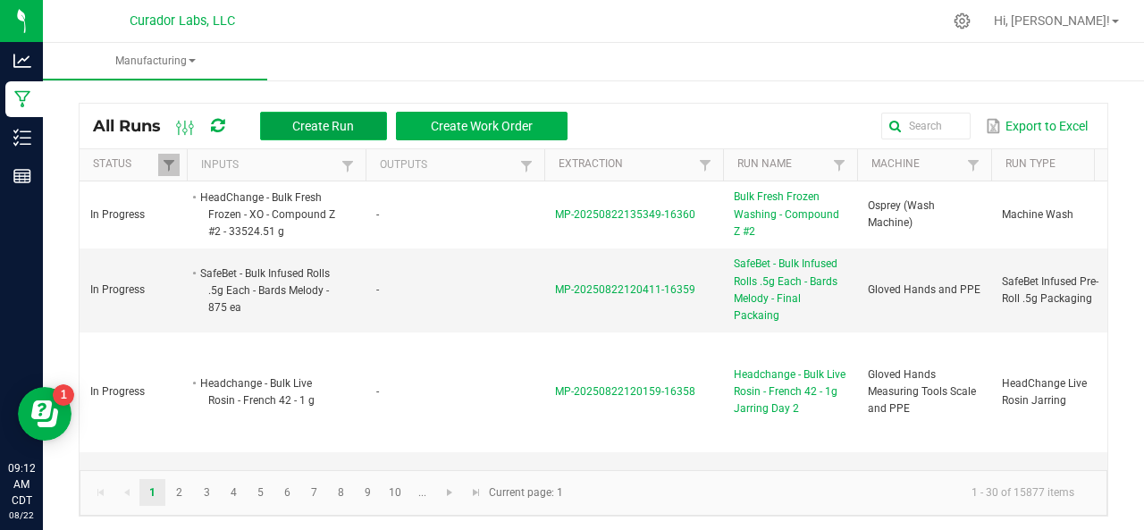
click at [296, 122] on span "Create Run" at bounding box center [323, 126] width 62 height 14
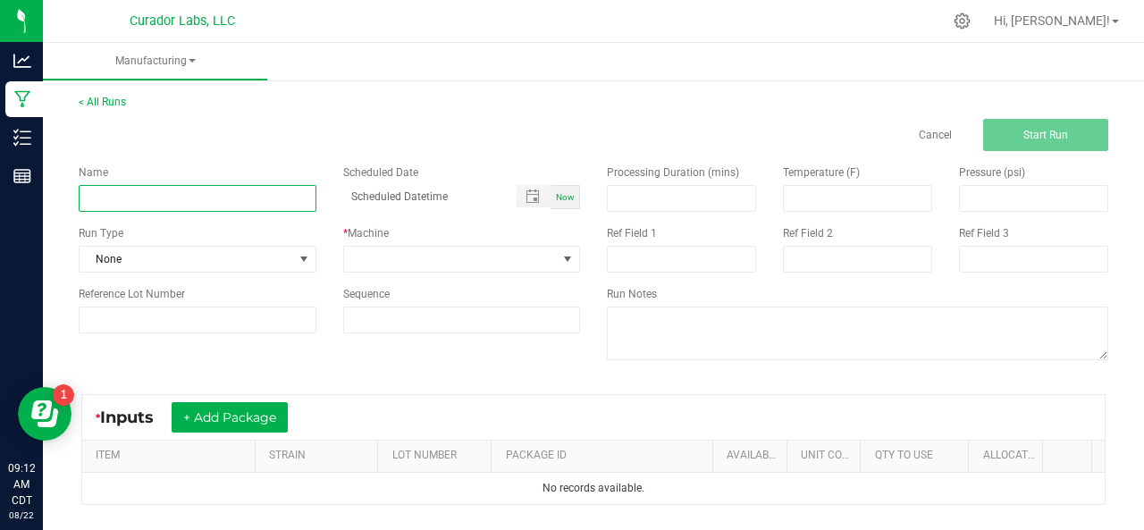
click at [190, 195] on input at bounding box center [198, 198] width 238 height 27
type input "Bulk Live Rosin Pressing - Dark Rainbow"
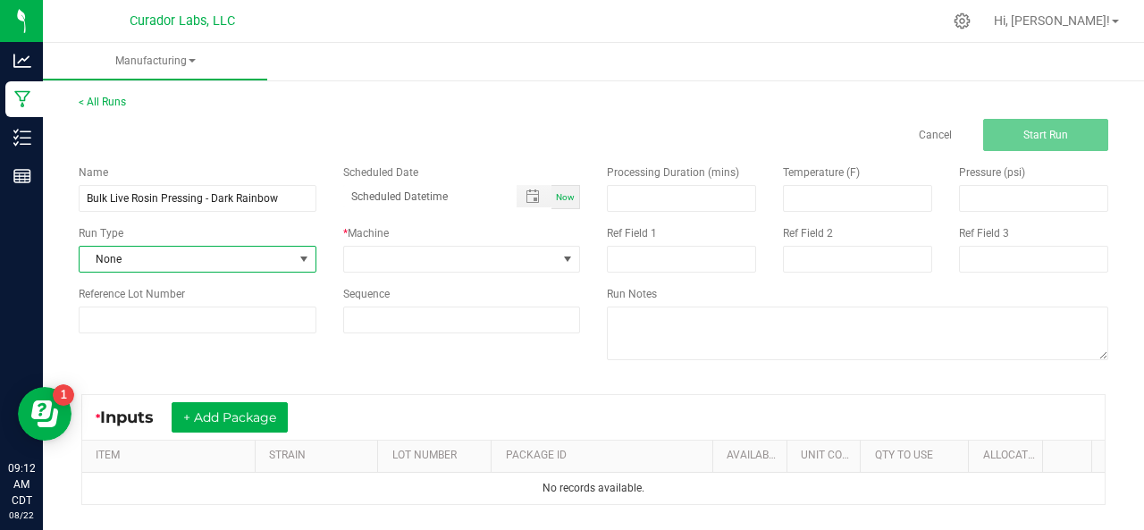
click at [139, 258] on span "None" at bounding box center [187, 259] width 214 height 25
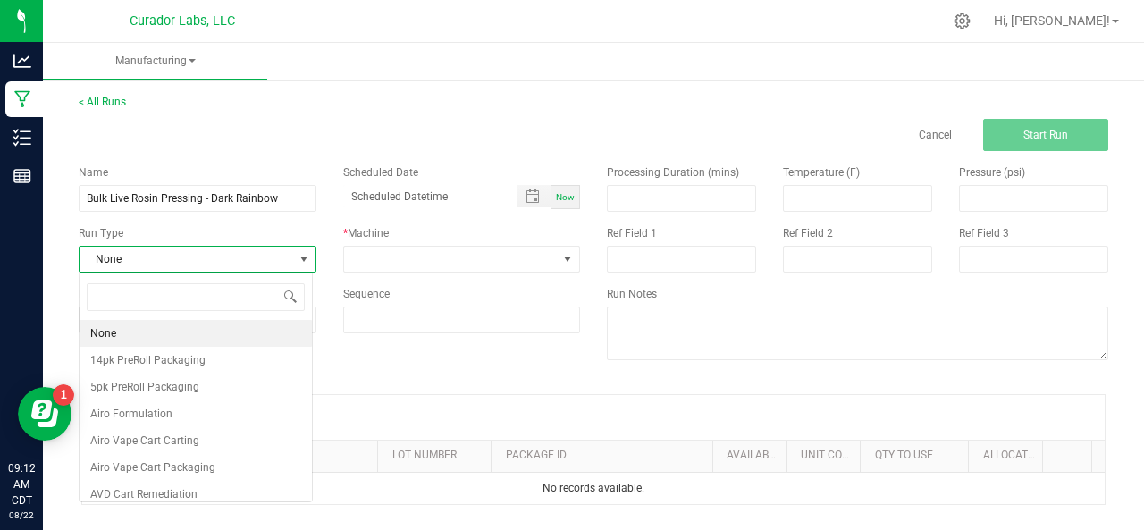
scroll to position [26, 233]
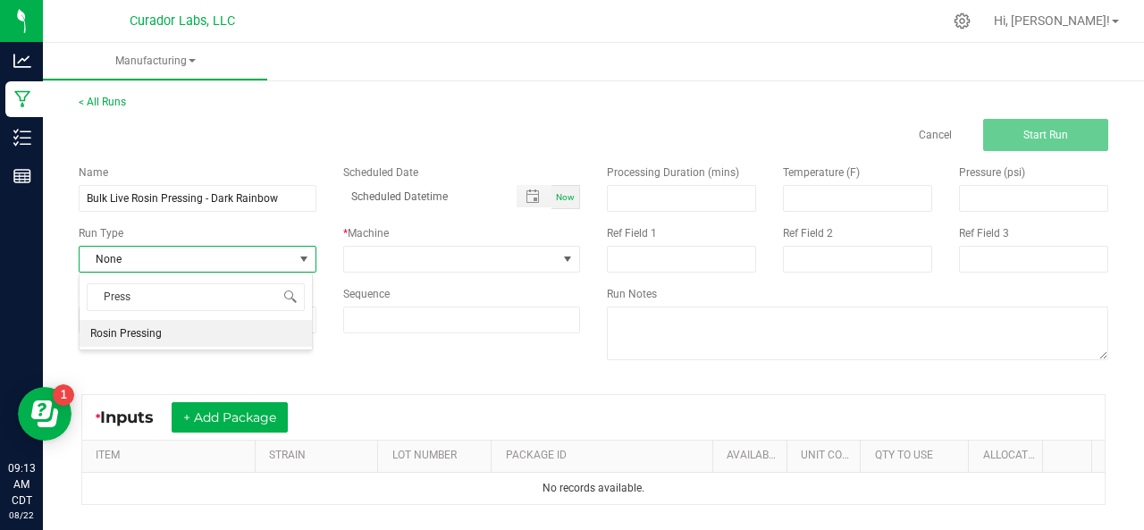
type input "Pres"
click at [139, 334] on span "Rosin Pressing" at bounding box center [126, 334] width 72 height 18
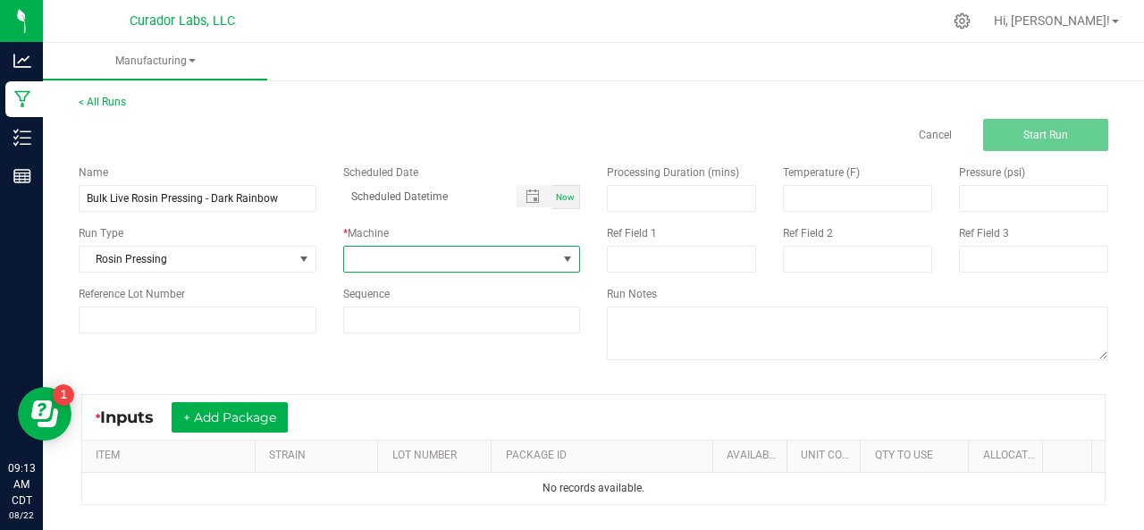
click at [388, 249] on span at bounding box center [451, 259] width 214 height 25
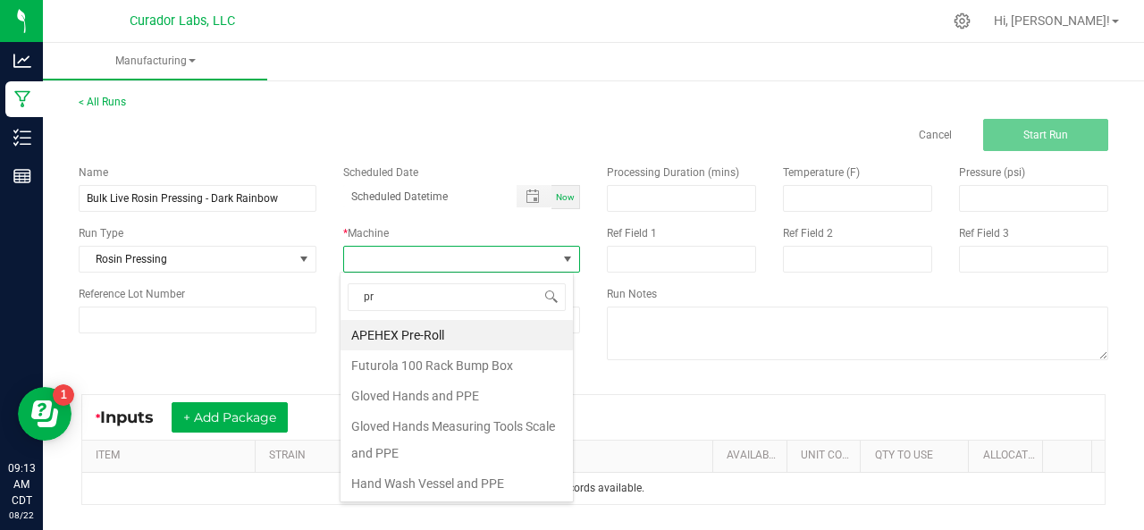
type input "p"
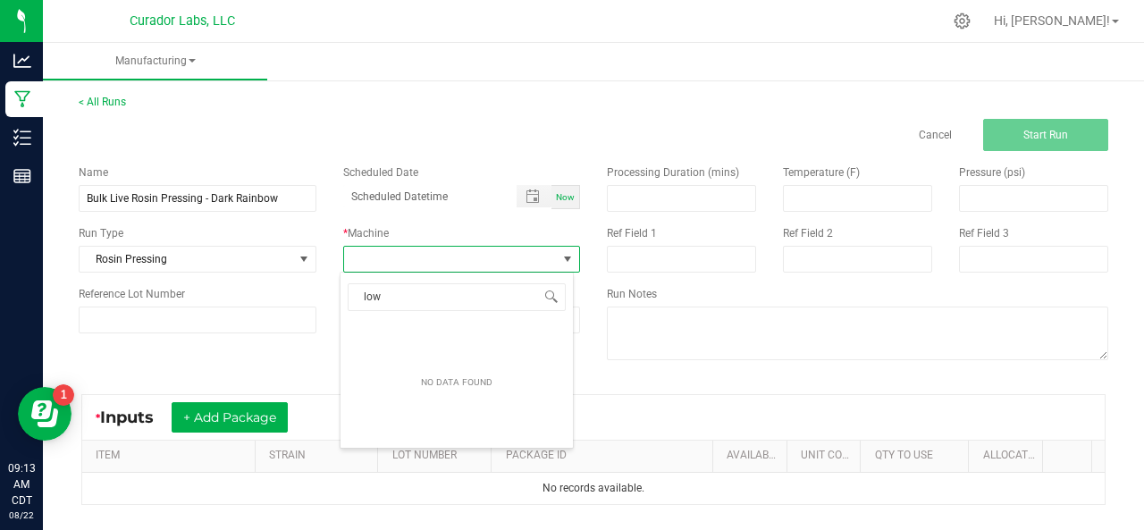
type input "low"
click at [388, 333] on li "Low-Temp V3 Press" at bounding box center [457, 335] width 232 height 30
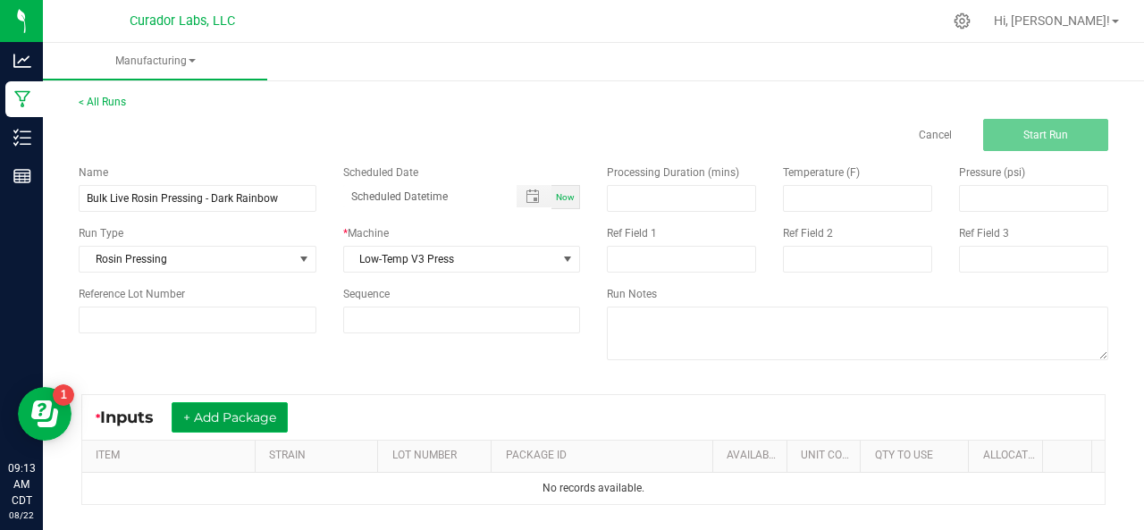
click at [225, 425] on button "+ Add Package" at bounding box center [230, 417] width 116 height 30
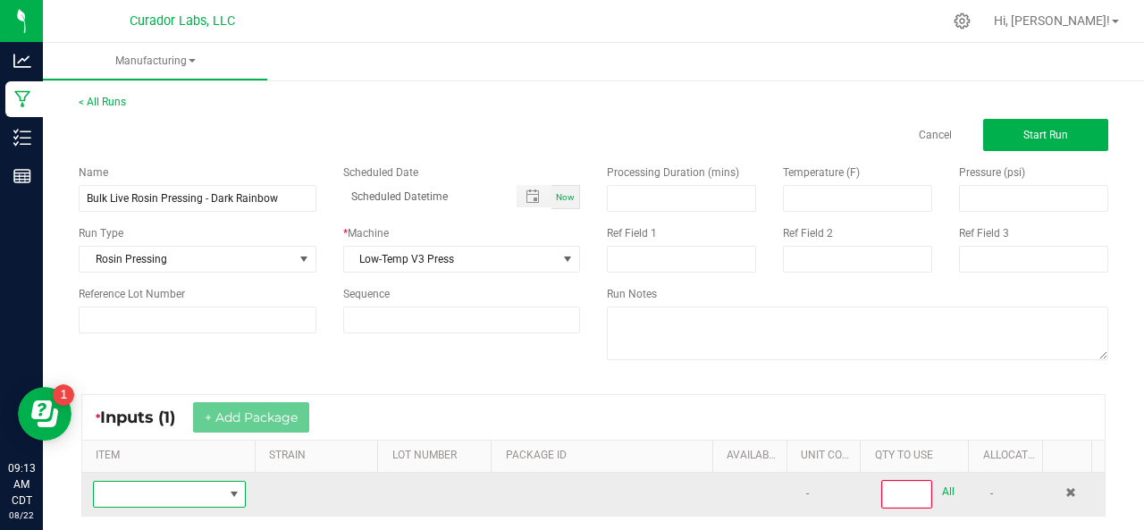
click at [191, 488] on span "NO DATA FOUND" at bounding box center [158, 494] width 129 height 25
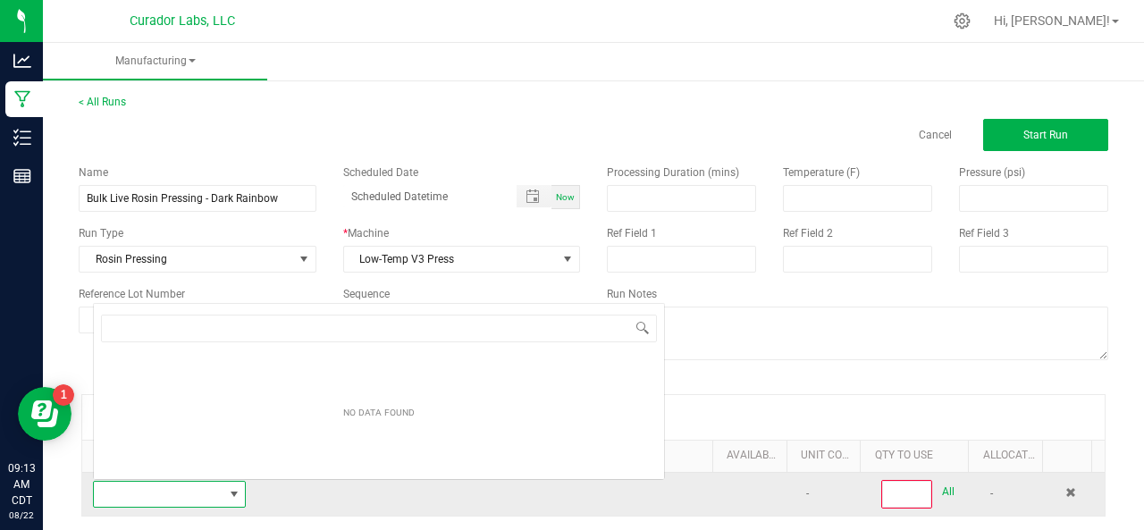
scroll to position [26, 147]
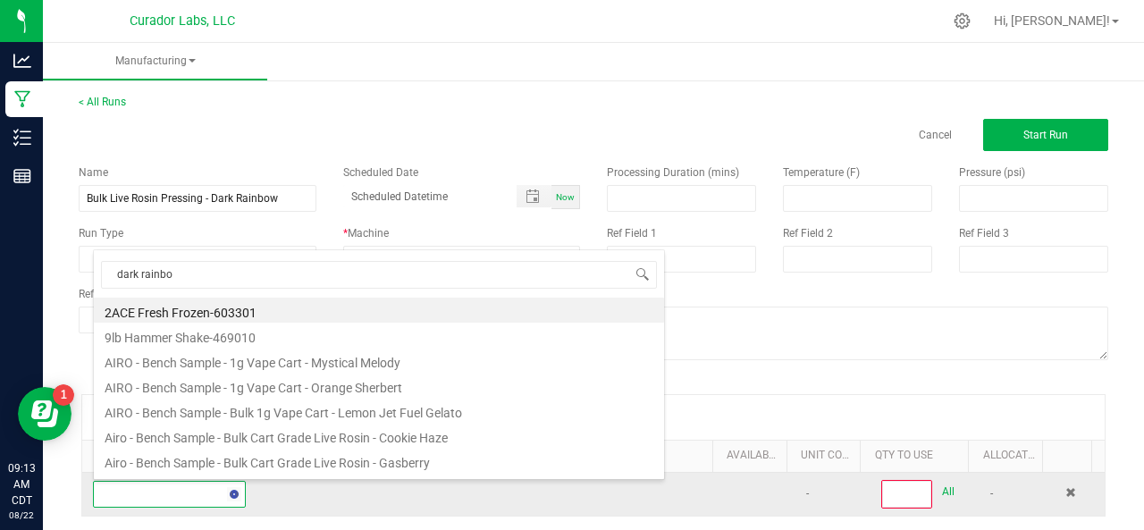
type input "dark rainbow"
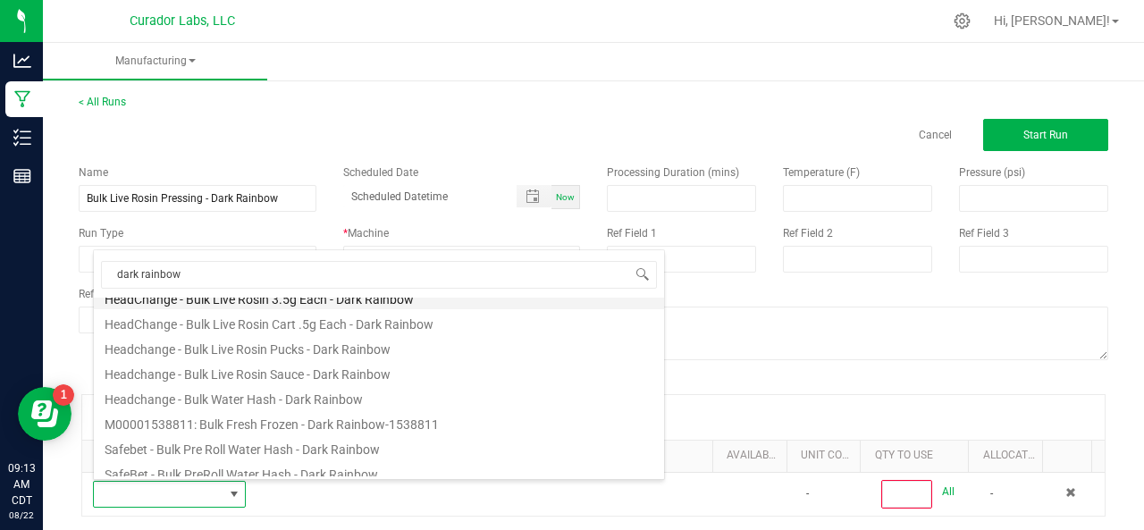
scroll to position [367, 0]
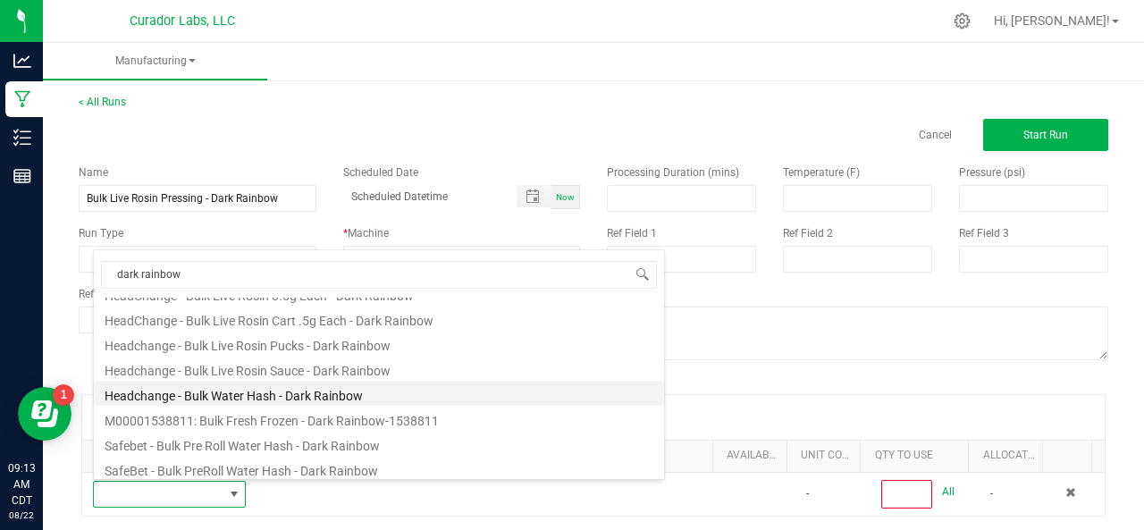
click at [207, 387] on li "Headchange - Bulk Water Hash - Dark Rainbow" at bounding box center [379, 393] width 570 height 25
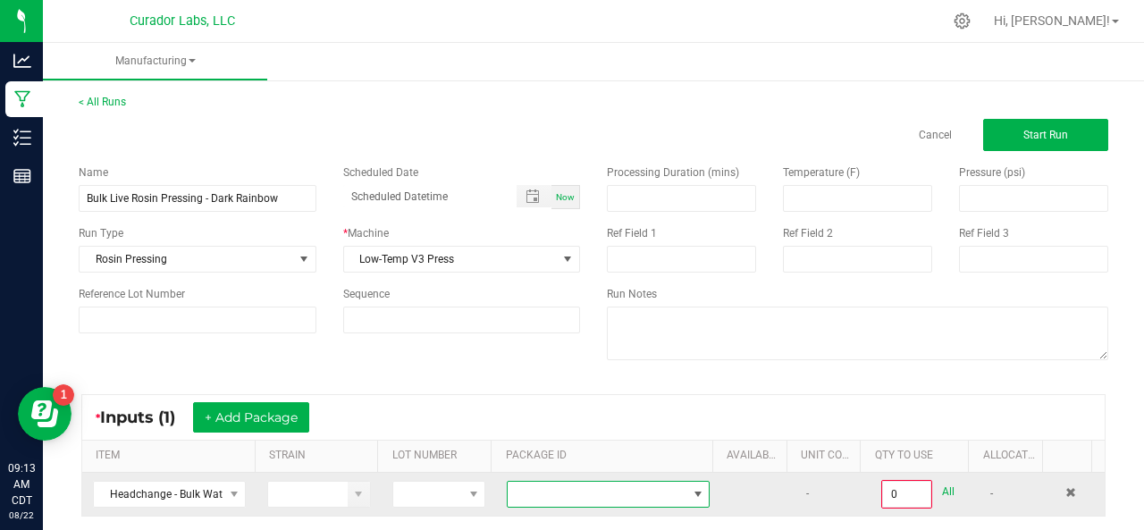
click at [520, 492] on span at bounding box center [597, 494] width 179 height 25
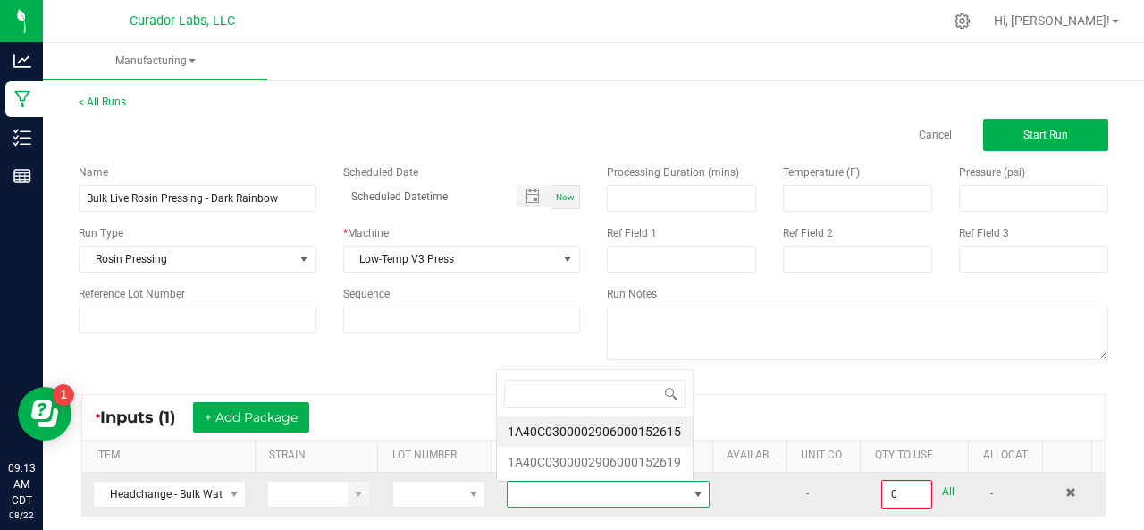
scroll to position [26, 194]
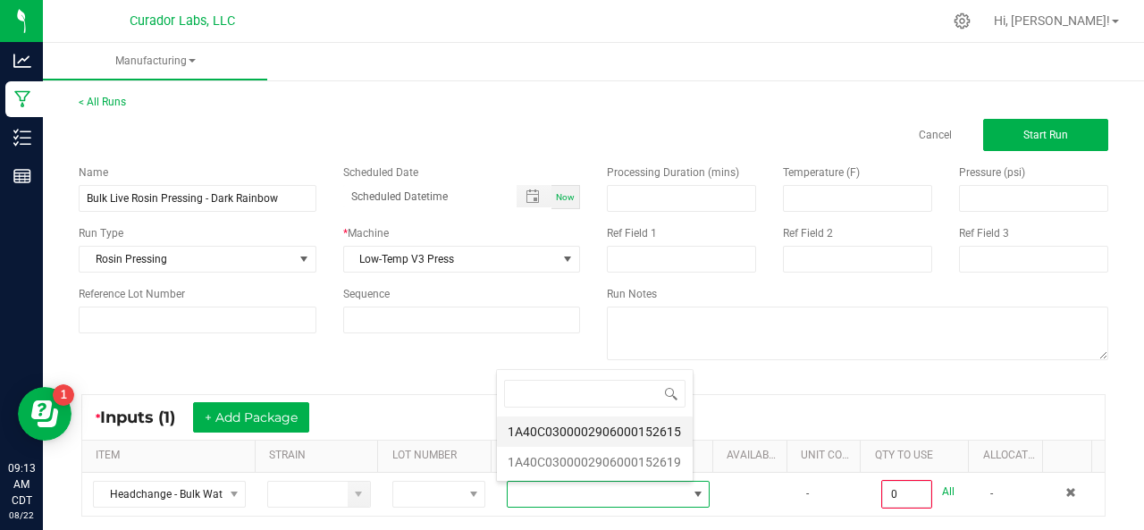
click at [542, 428] on li "1A40C0300002906000152615" at bounding box center [595, 432] width 196 height 30
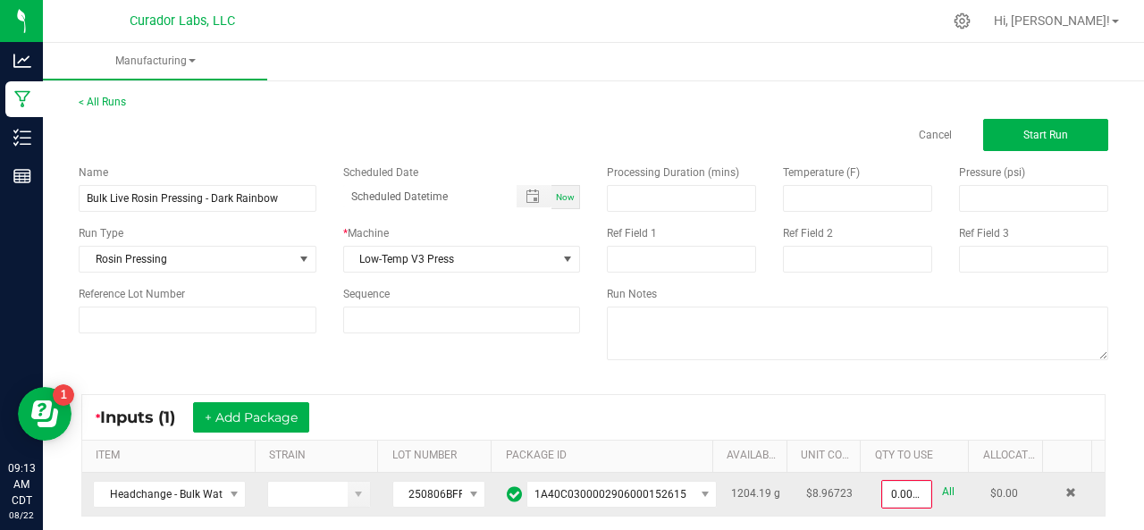
click at [942, 485] on link "All" at bounding box center [948, 492] width 13 height 24
type input "1204.1900 g"
click at [1050, 140] on span "Start Run" at bounding box center [1046, 135] width 45 height 13
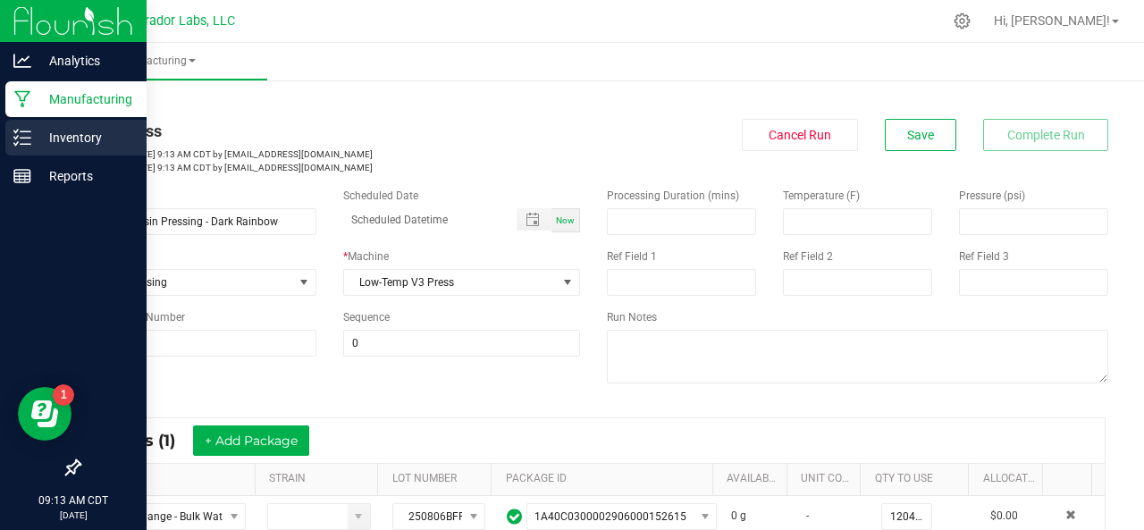
click at [25, 134] on icon at bounding box center [22, 138] width 18 height 18
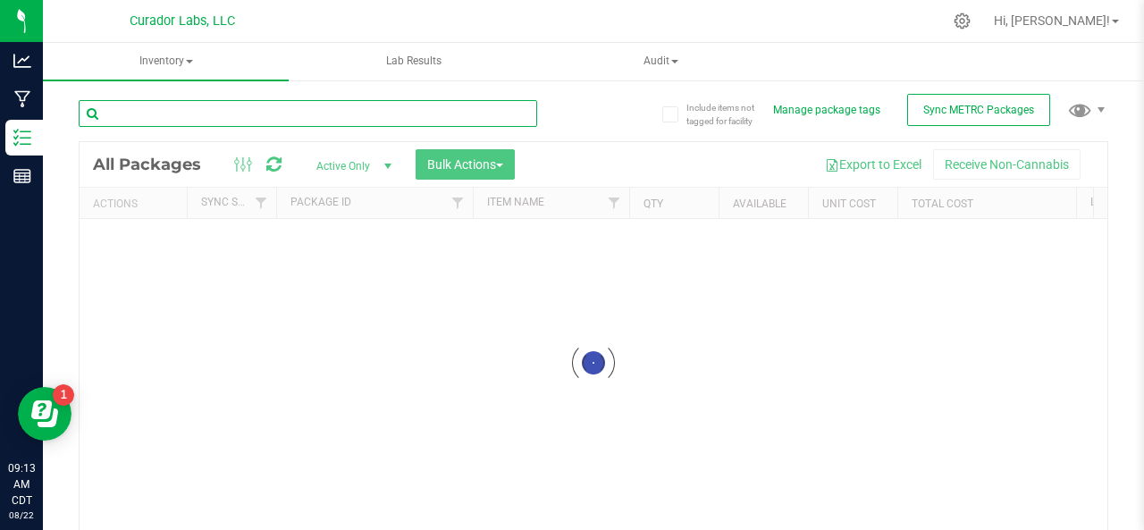
click at [219, 108] on input "text" at bounding box center [308, 113] width 459 height 27
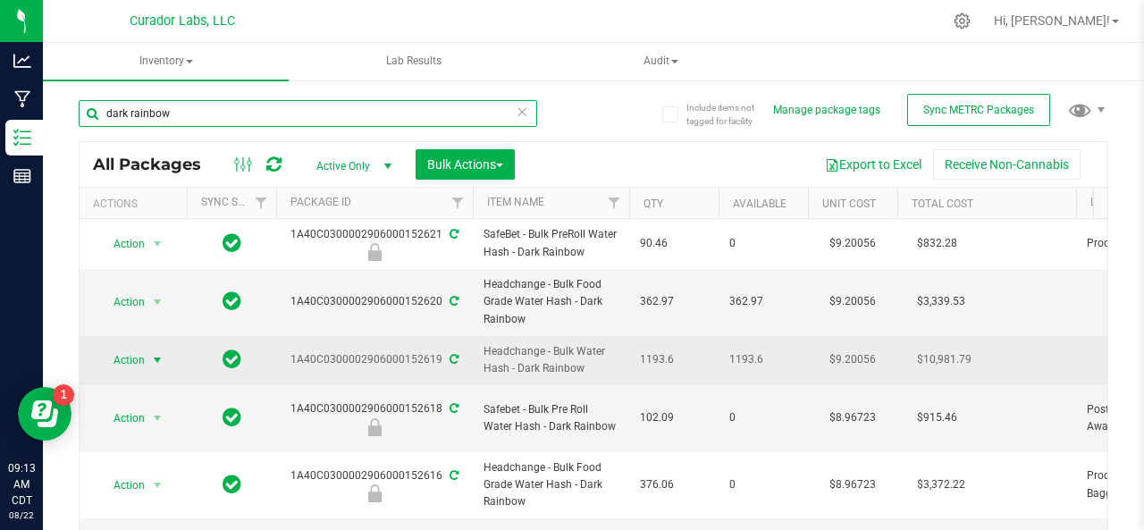
type input "dark rainbow"
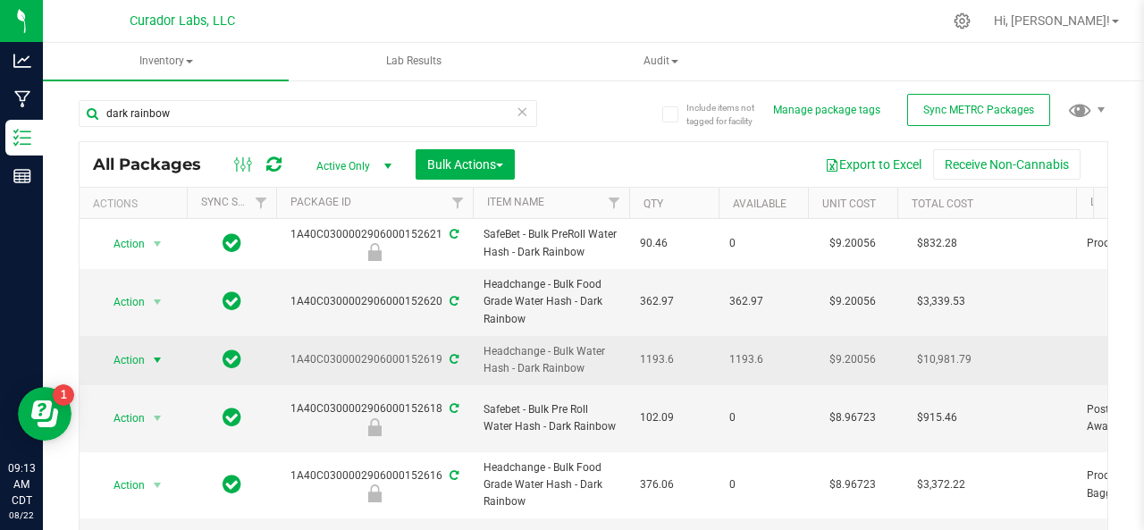
click at [120, 355] on span "Action" at bounding box center [121, 360] width 48 height 25
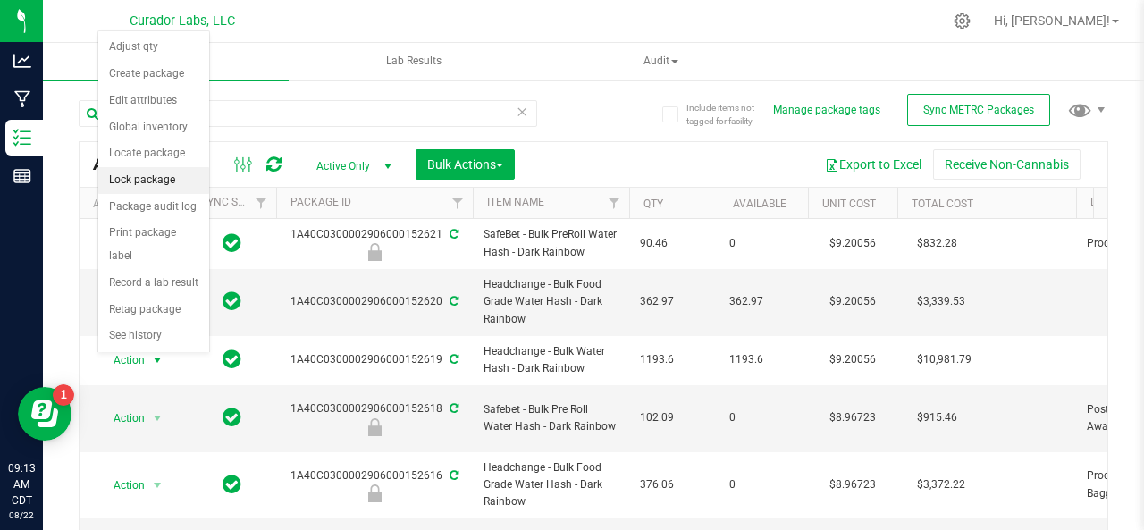
click at [124, 172] on li "Lock package" at bounding box center [153, 180] width 111 height 27
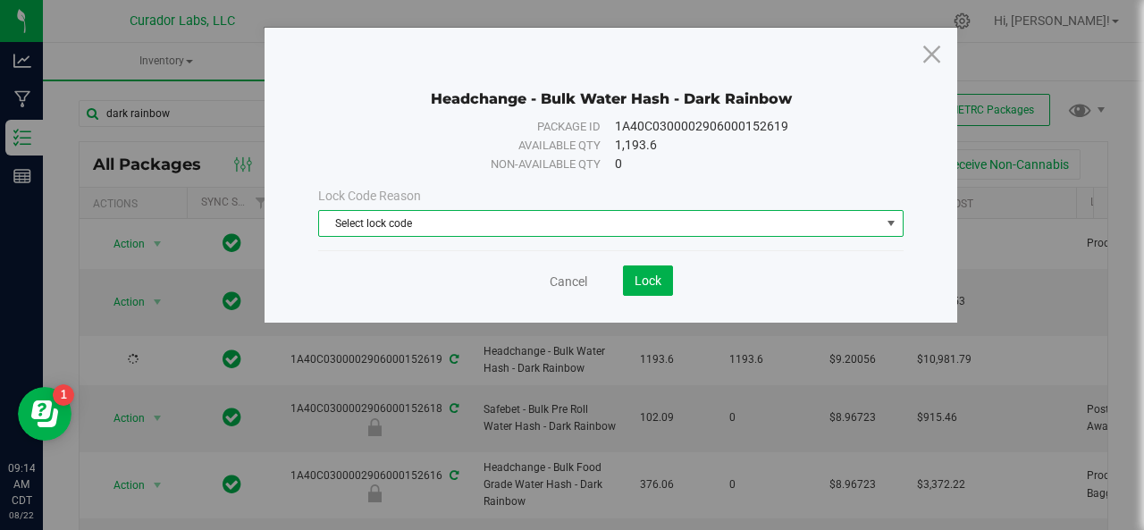
click at [434, 218] on span "Select lock code" at bounding box center [599, 223] width 561 height 25
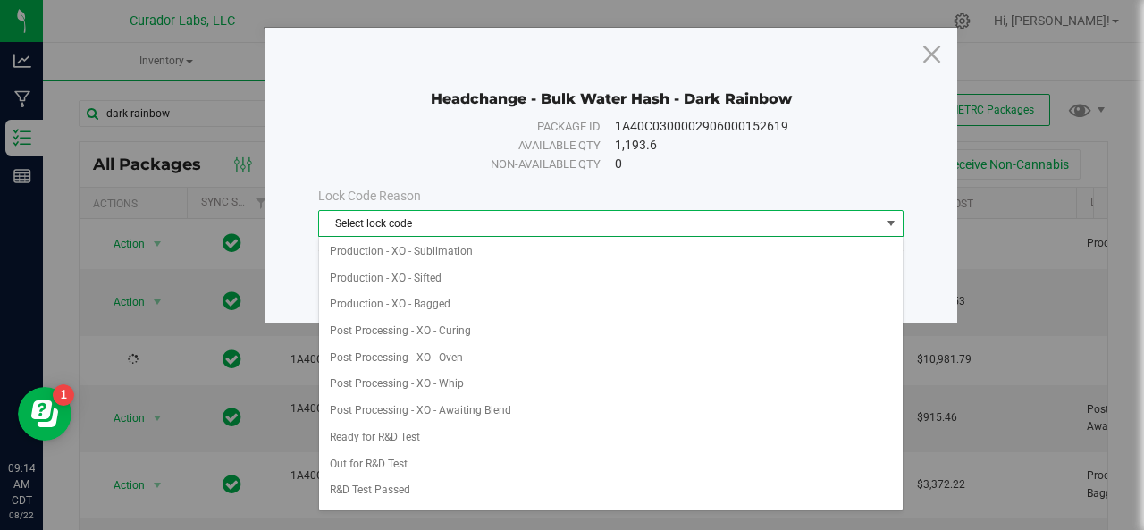
scroll to position [427, 0]
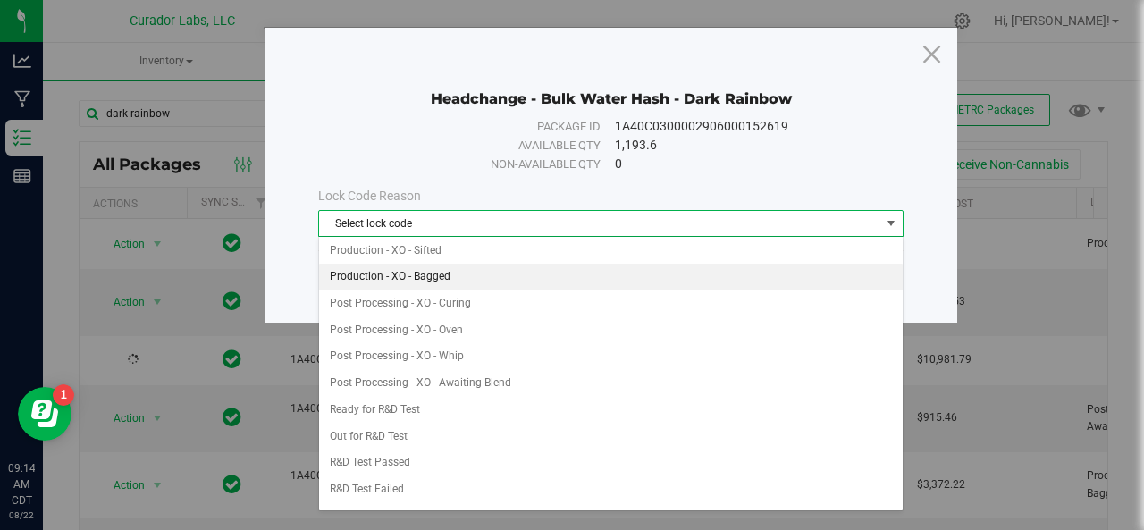
click at [405, 264] on li "Production - XO - Bagged" at bounding box center [611, 277] width 585 height 27
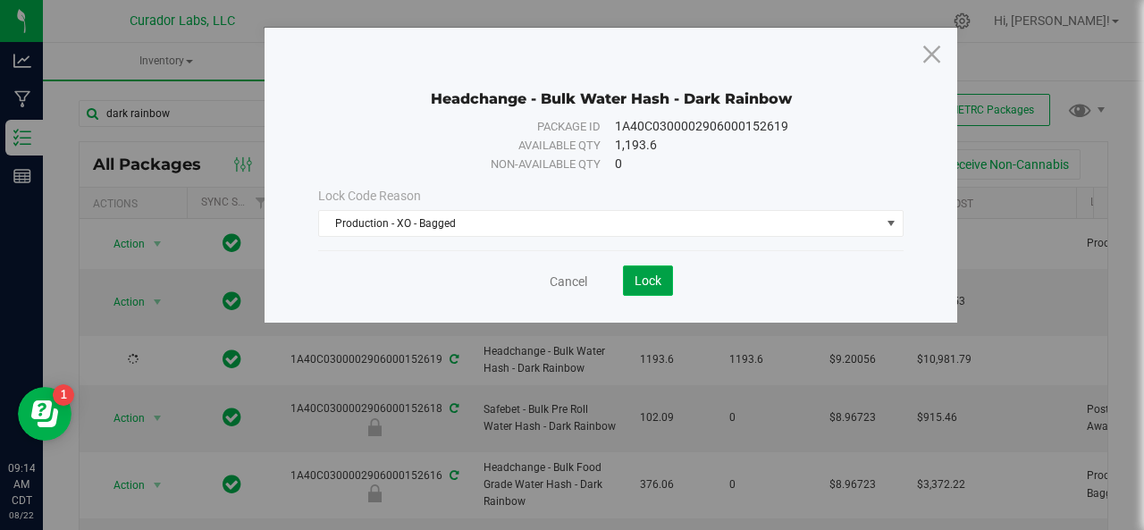
click at [652, 277] on span "Lock" at bounding box center [648, 281] width 27 height 14
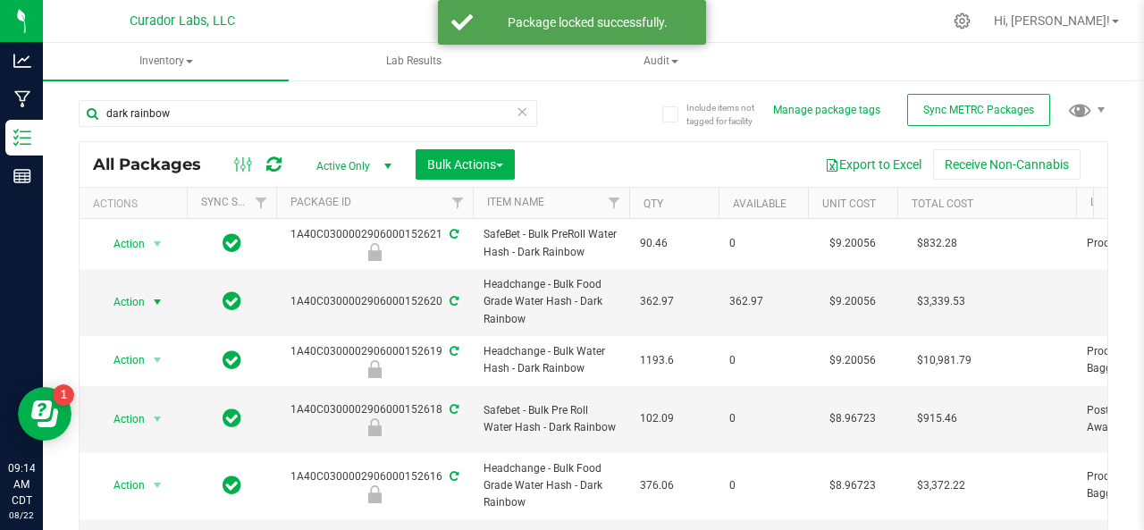
click at [123, 298] on span "Action" at bounding box center [121, 302] width 48 height 25
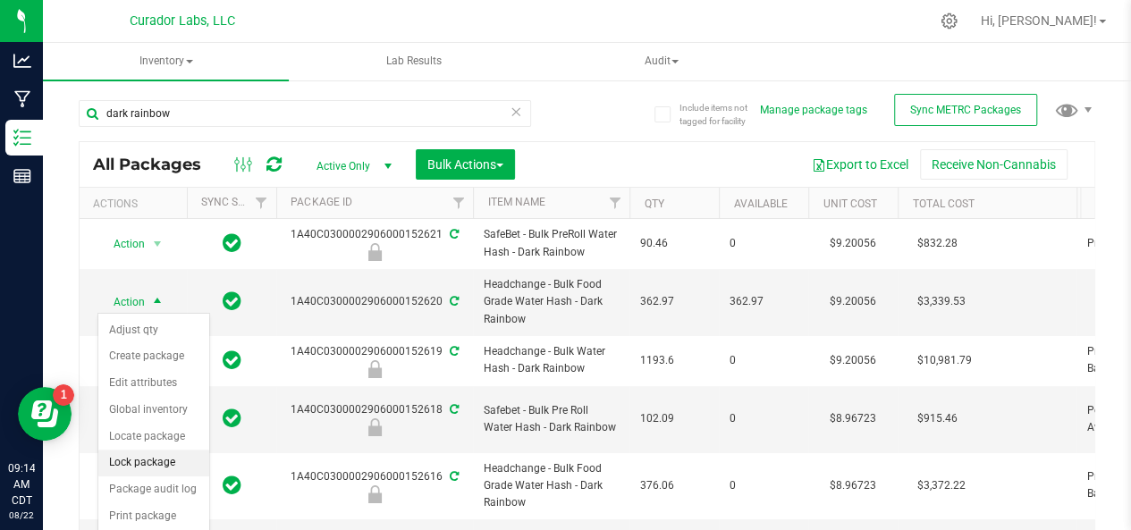
click at [135, 455] on li "Lock package" at bounding box center [153, 463] width 111 height 27
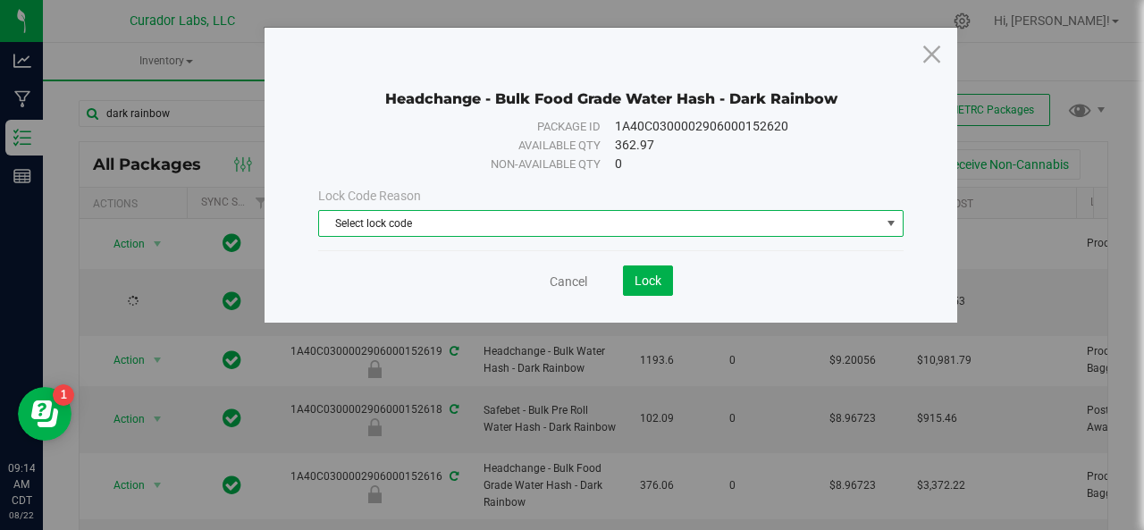
click at [481, 218] on span "Select lock code" at bounding box center [599, 223] width 561 height 25
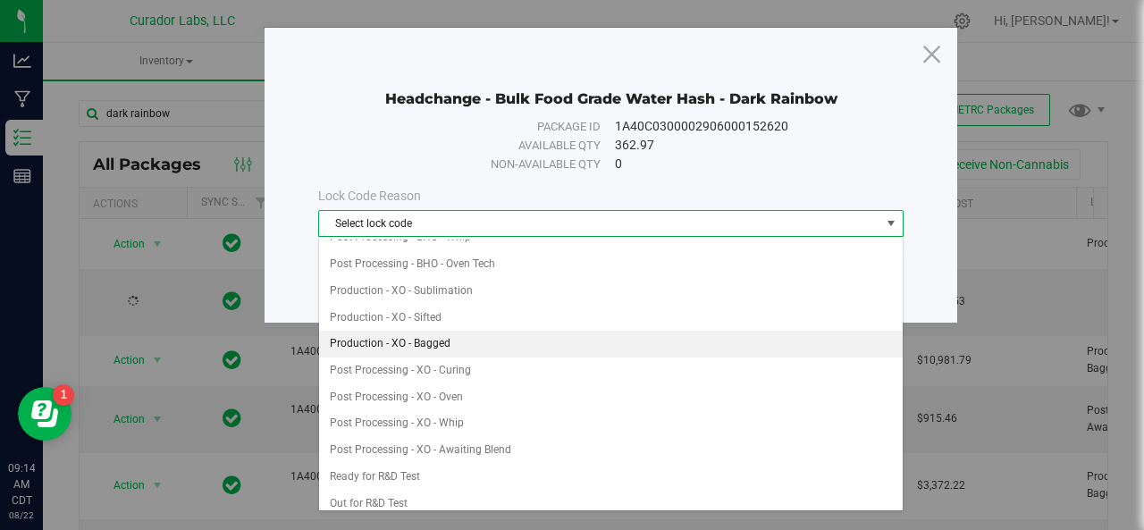
scroll to position [372, 0]
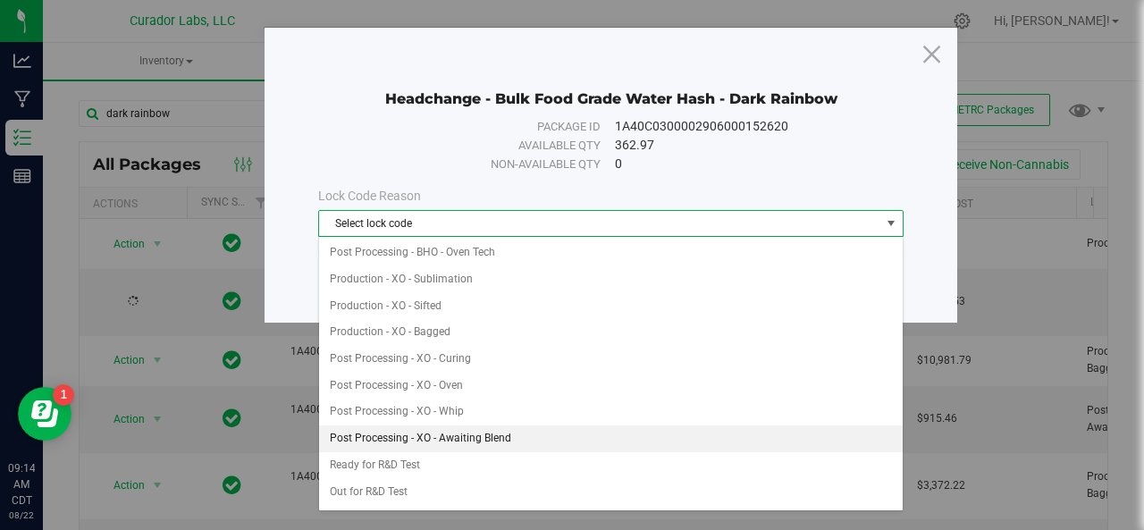
click at [407, 426] on li "Post Processing - XO - Awaiting Blend" at bounding box center [611, 439] width 585 height 27
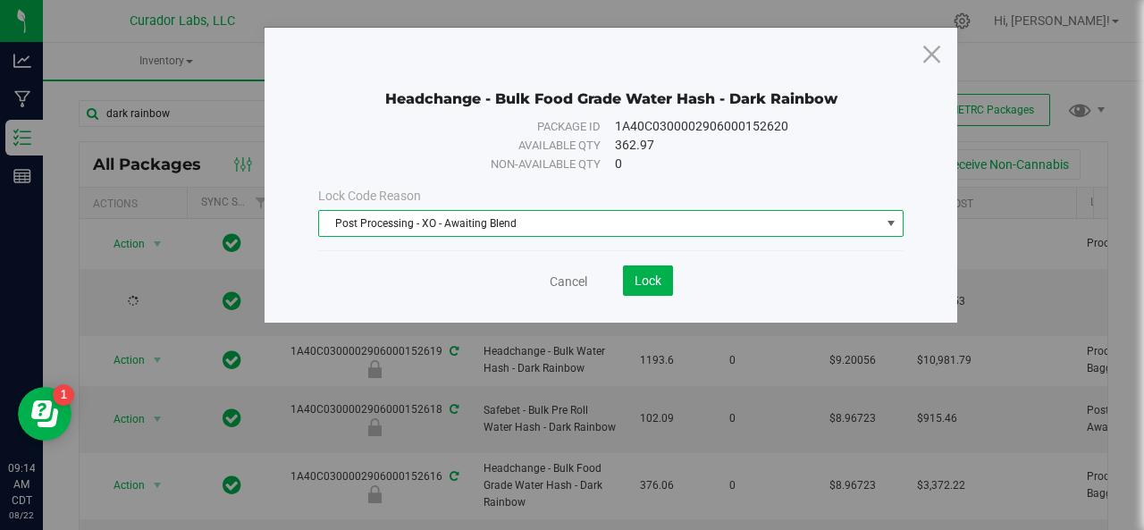
click at [406, 235] on span "Post Processing - XO - Awaiting Blend" at bounding box center [599, 223] width 561 height 25
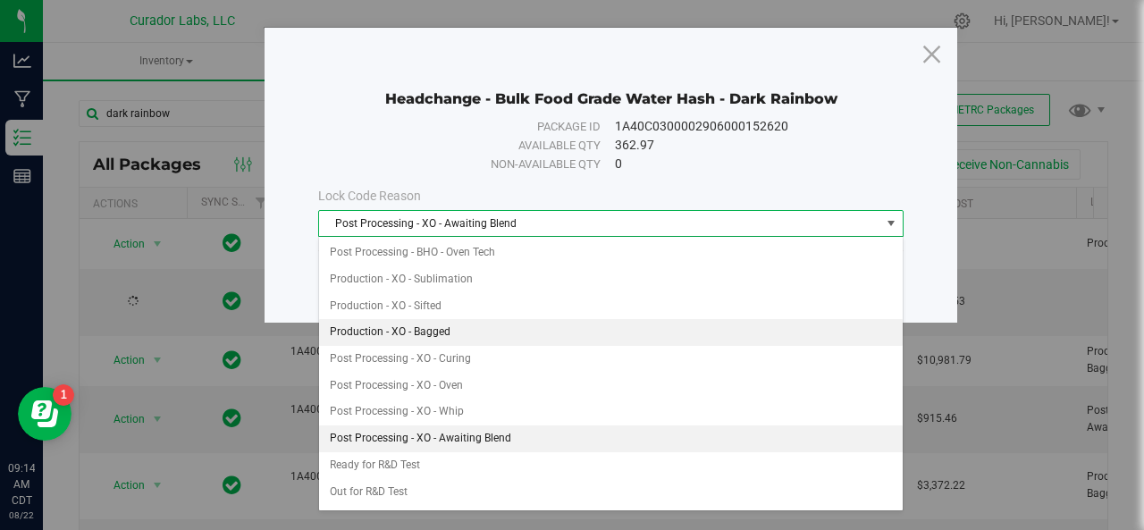
click at [402, 320] on li "Production - XO - Bagged" at bounding box center [611, 332] width 585 height 27
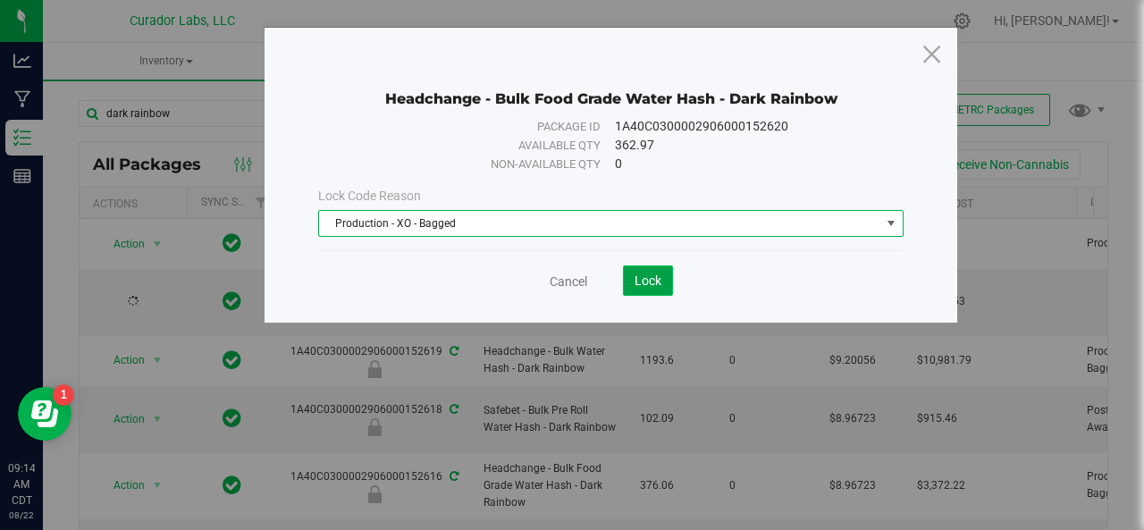
click at [652, 278] on span "Lock" at bounding box center [648, 281] width 27 height 14
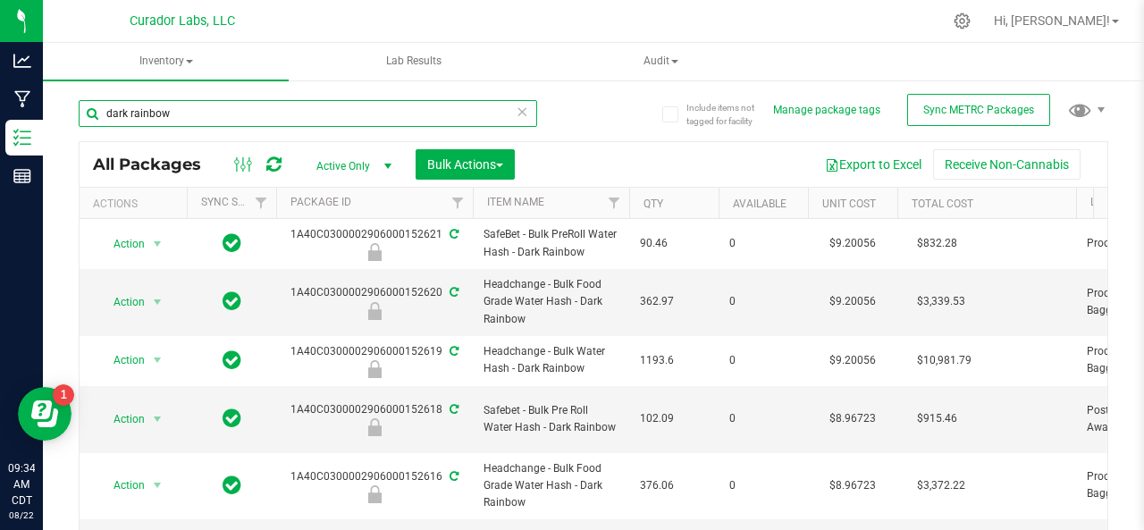
click at [207, 108] on input "dark rainbow" at bounding box center [308, 113] width 459 height 27
type input "d"
click at [207, 108] on input "text" at bounding box center [308, 113] width 459 height 27
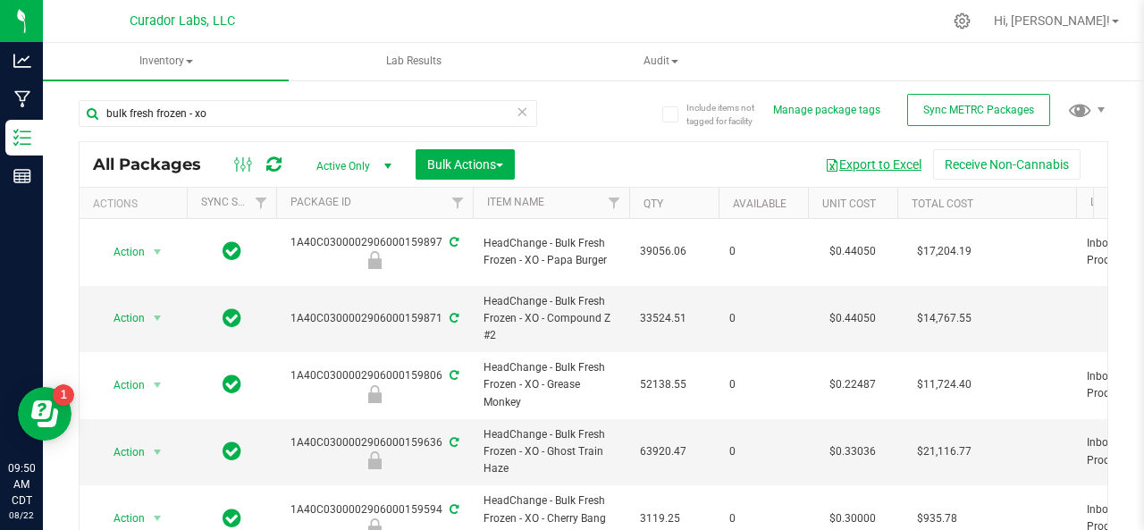
click at [840, 160] on button "Export to Excel" at bounding box center [873, 164] width 120 height 30
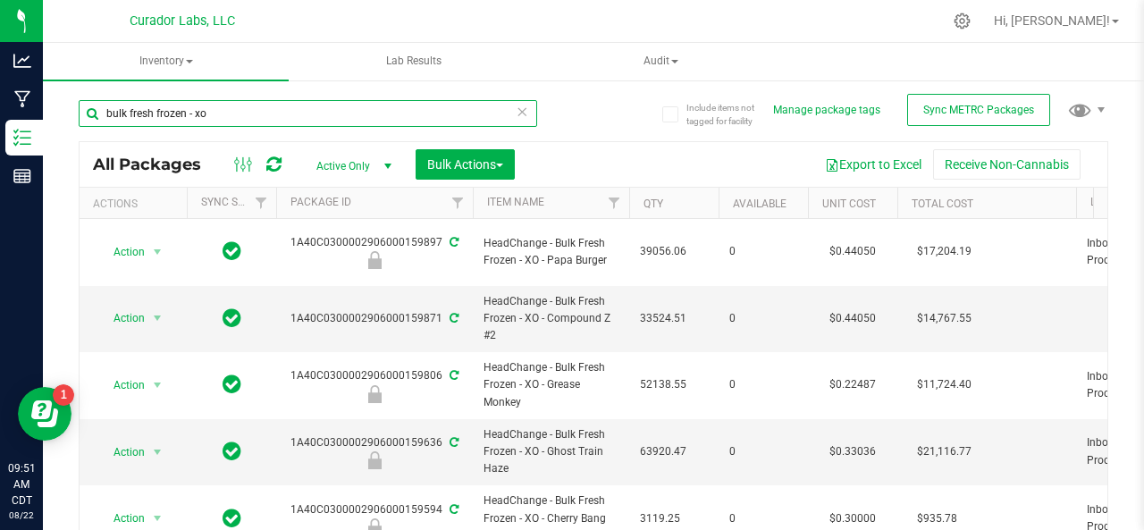
click at [216, 119] on input "bulk fresh frozen - xo" at bounding box center [308, 113] width 459 height 27
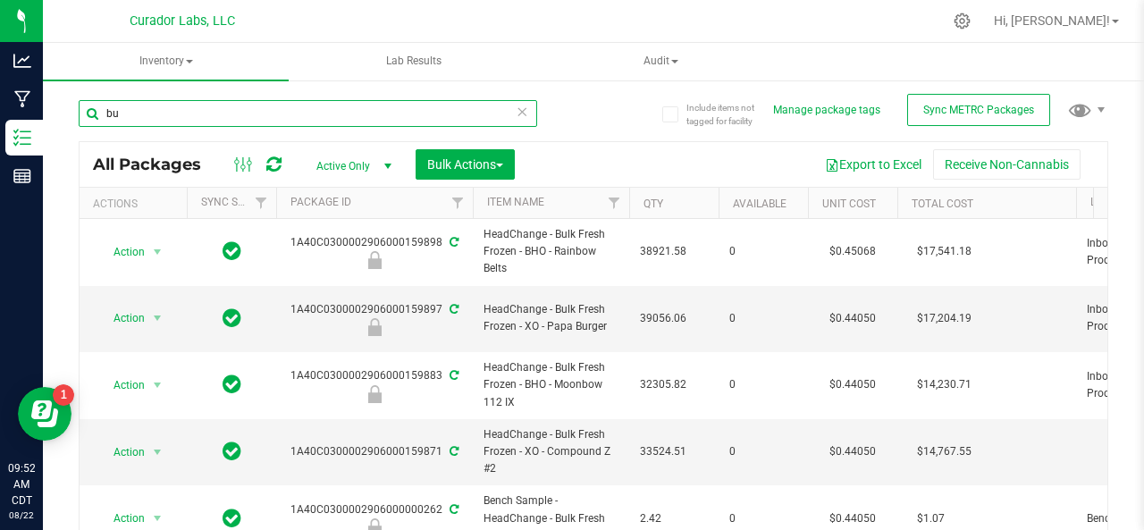
type input "b"
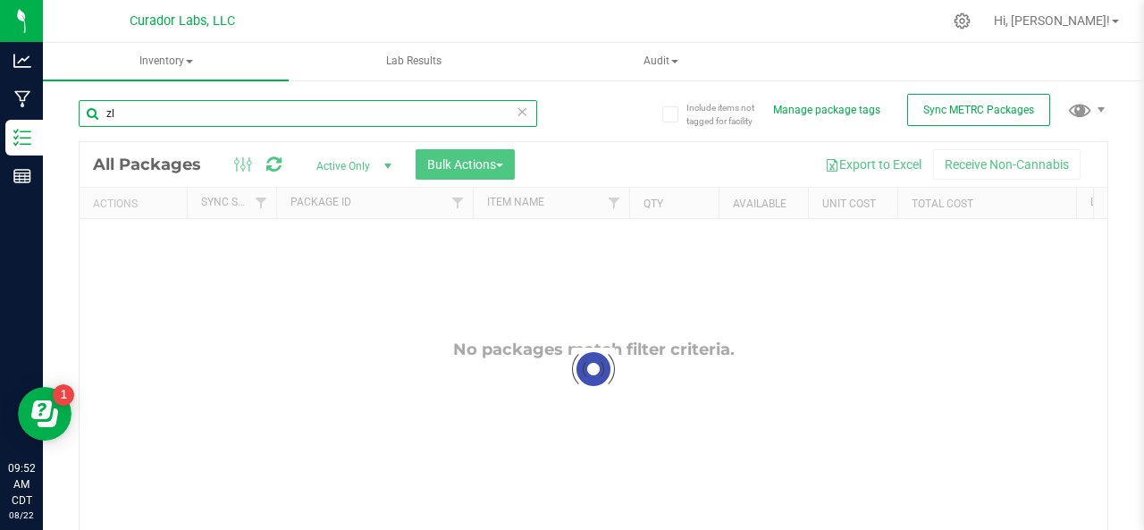
type input "z"
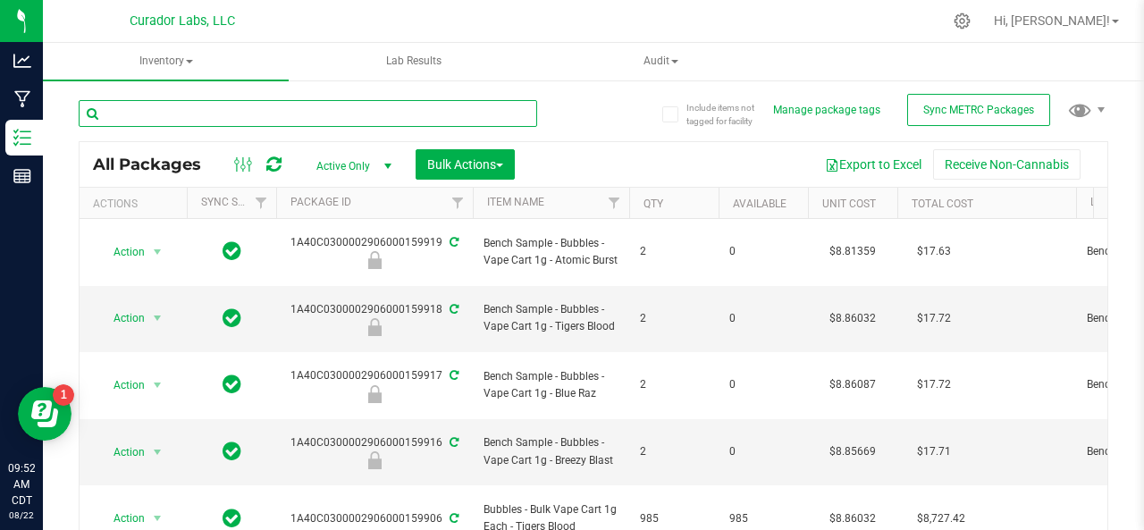
click at [265, 113] on input "text" at bounding box center [308, 113] width 459 height 27
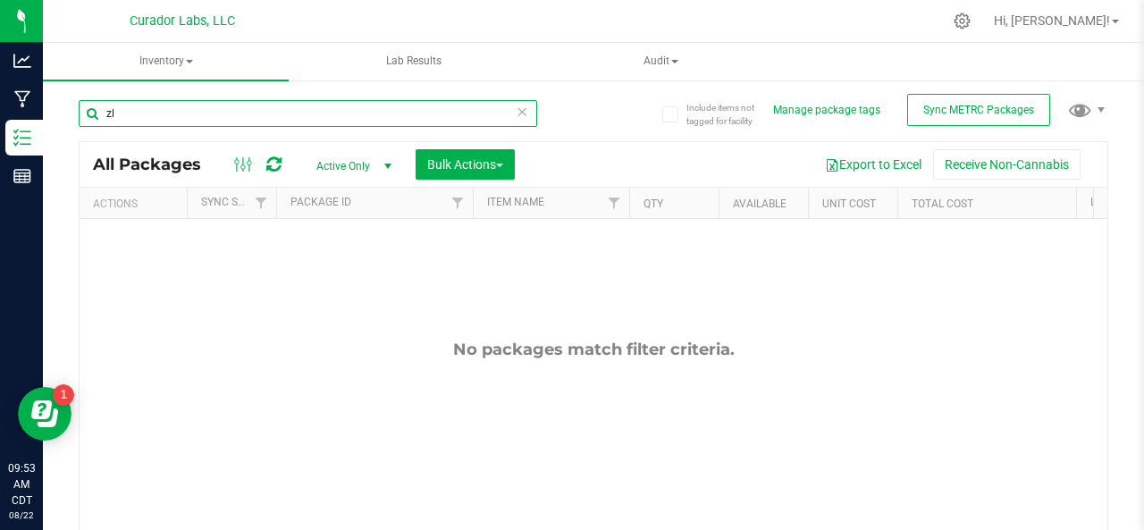
type input "z"
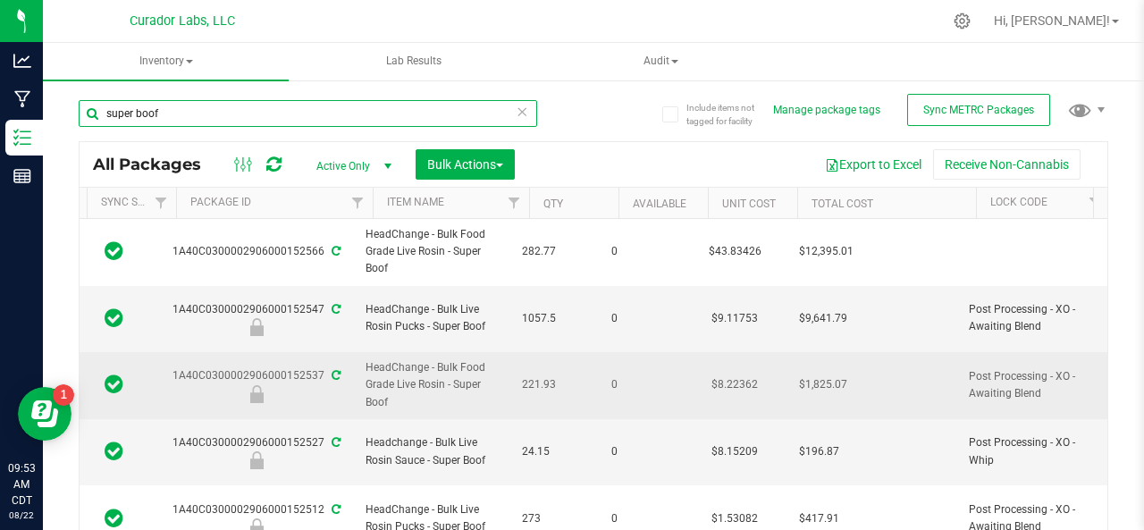
scroll to position [0, 118]
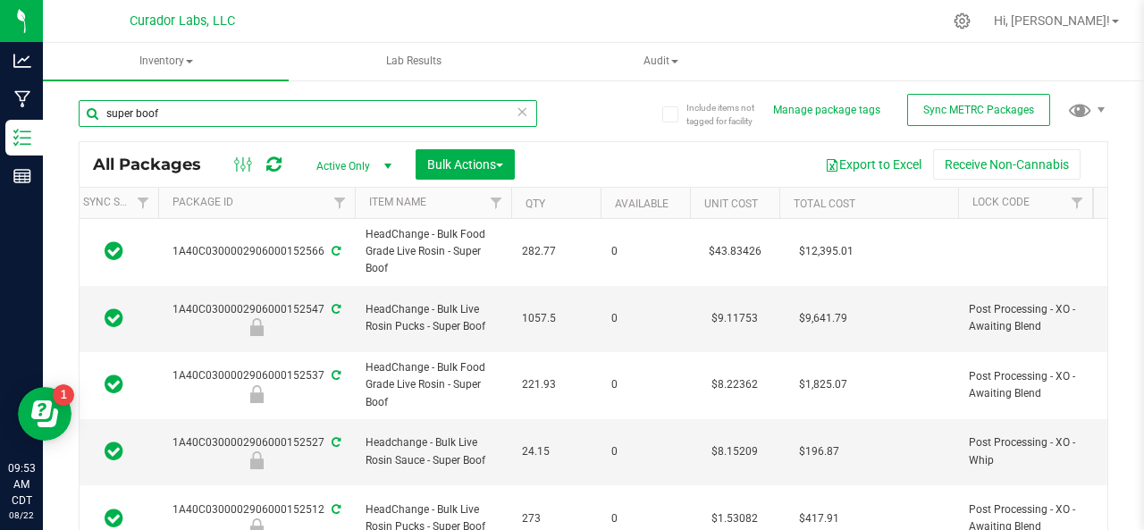
type input "super boof"
